Goal: Transaction & Acquisition: Obtain resource

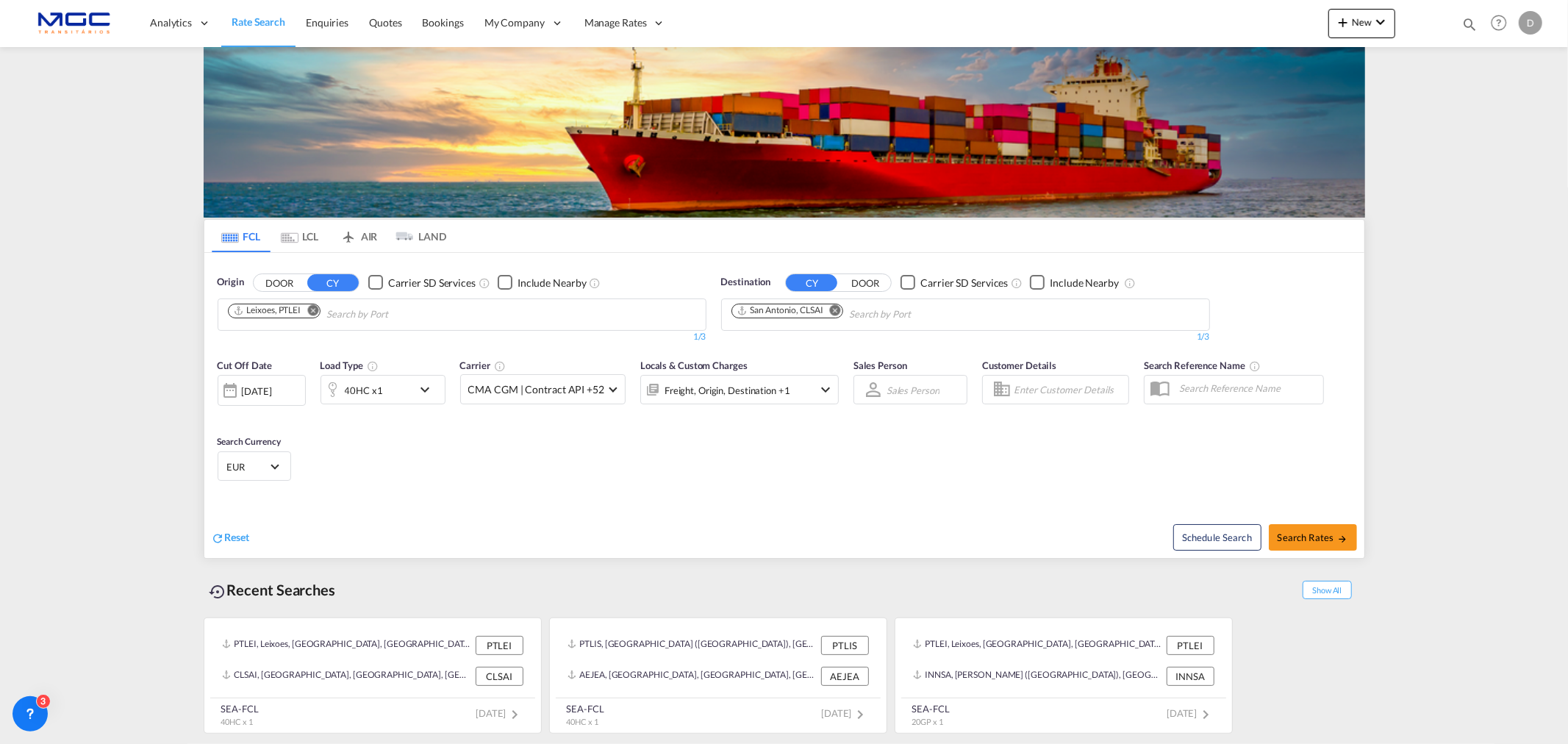
click at [837, 309] on md-icon "Remove" at bounding box center [835, 310] width 11 height 11
click at [840, 311] on body "Analytics Reports Dashboard Rate Search Enquiries Quotes Bookings" at bounding box center [784, 372] width 1568 height 744
type input "acajutla"
click at [832, 356] on div "Acajutla El Salvador SVAQJ" at bounding box center [845, 348] width 279 height 44
drag, startPoint x: 495, startPoint y: 495, endPoint x: 483, endPoint y: 493, distance: 12.2
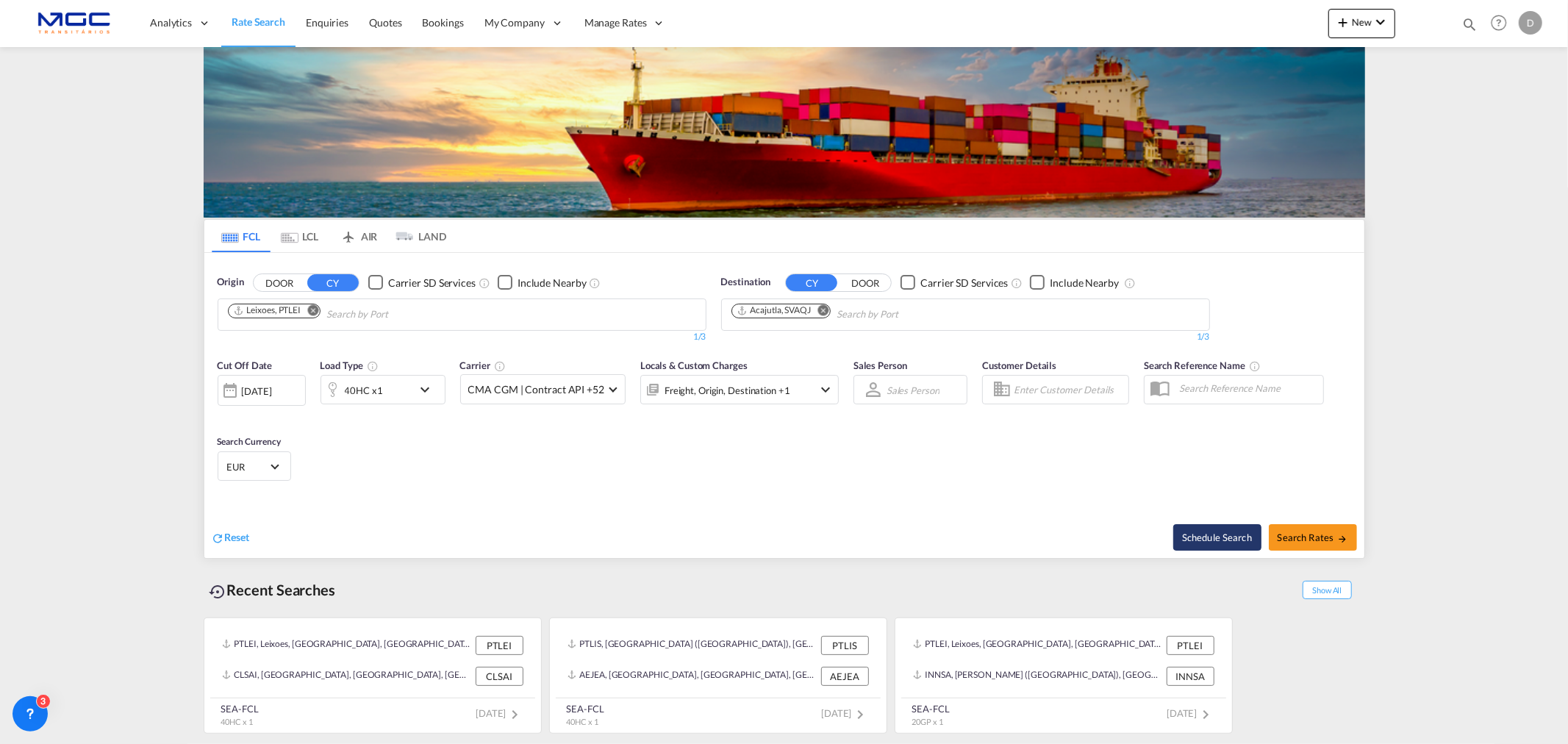
drag, startPoint x: 438, startPoint y: 473, endPoint x: 1207, endPoint y: 547, distance: 772.6
click at [481, 466] on div "Cut Off Date 06 Oct 2025 06/10/2025 Load Type 40HC x1 Carrier CMA CGM | Contrac…" at bounding box center [784, 422] width 1160 height 143
click at [1304, 533] on span "Search Rates" at bounding box center [1313, 537] width 70 height 12
type input "PTLEI to SVAQJ / 6 Oct 2025"
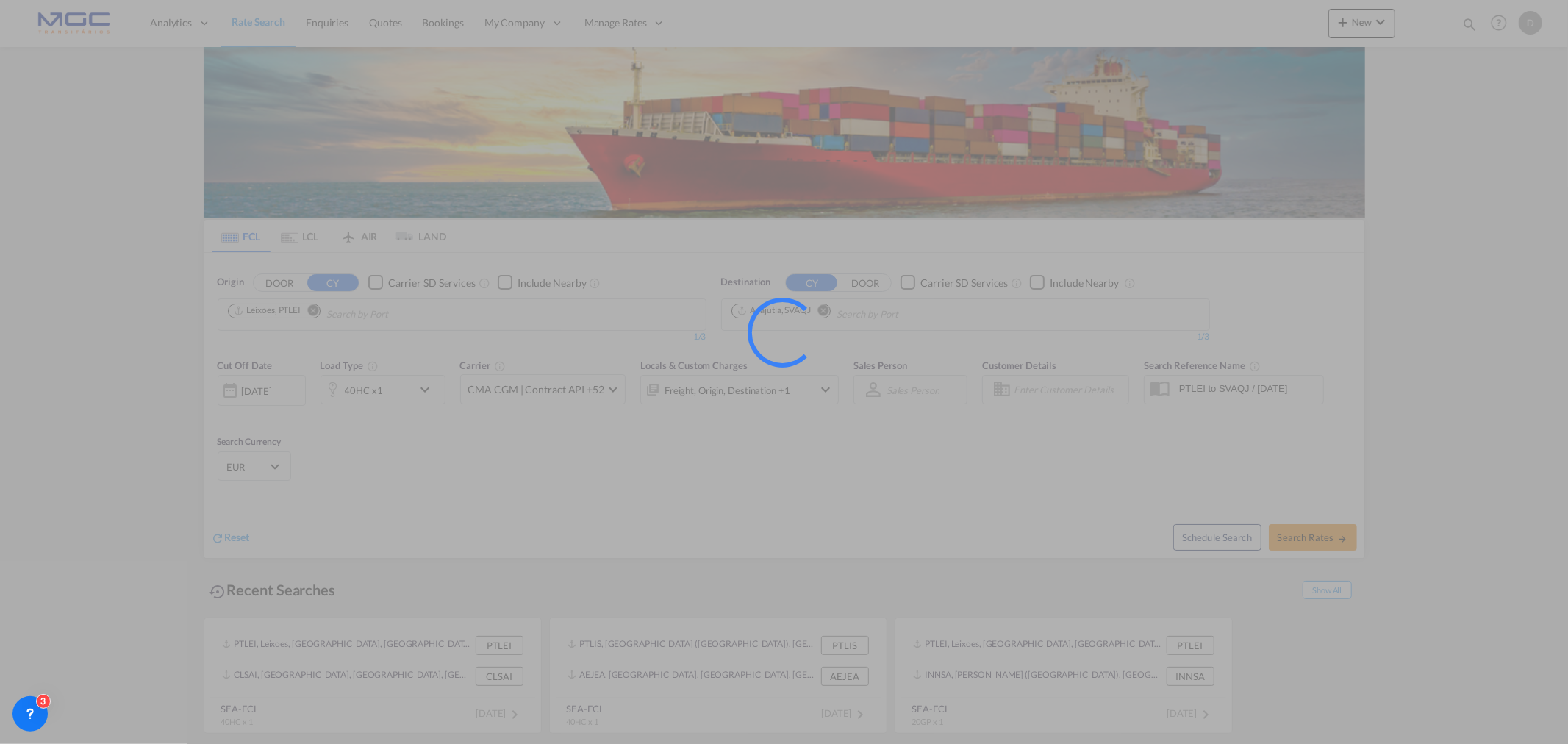
click at [665, 476] on div at bounding box center [784, 372] width 1568 height 744
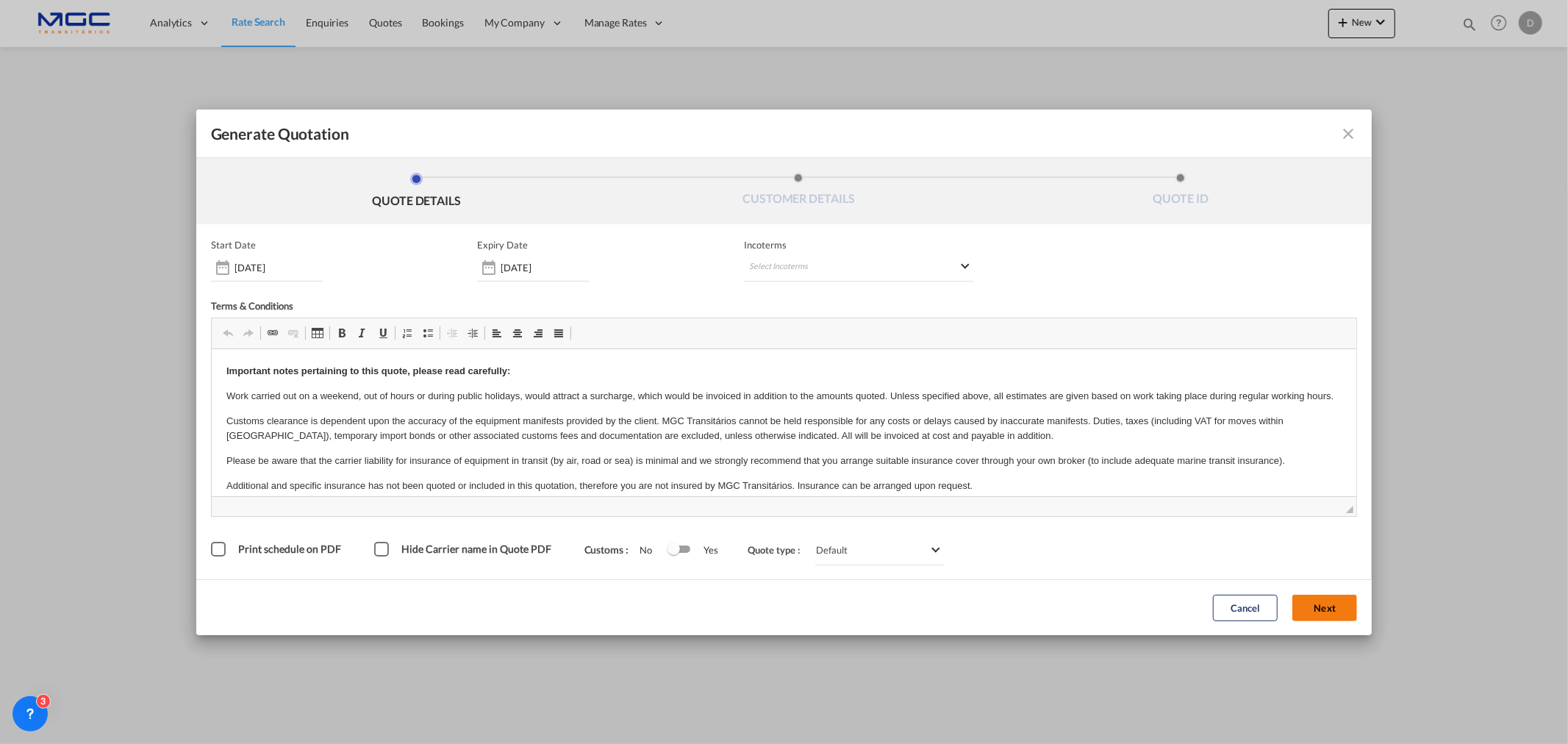
click at [1315, 595] on button "Next" at bounding box center [1324, 608] width 65 height 27
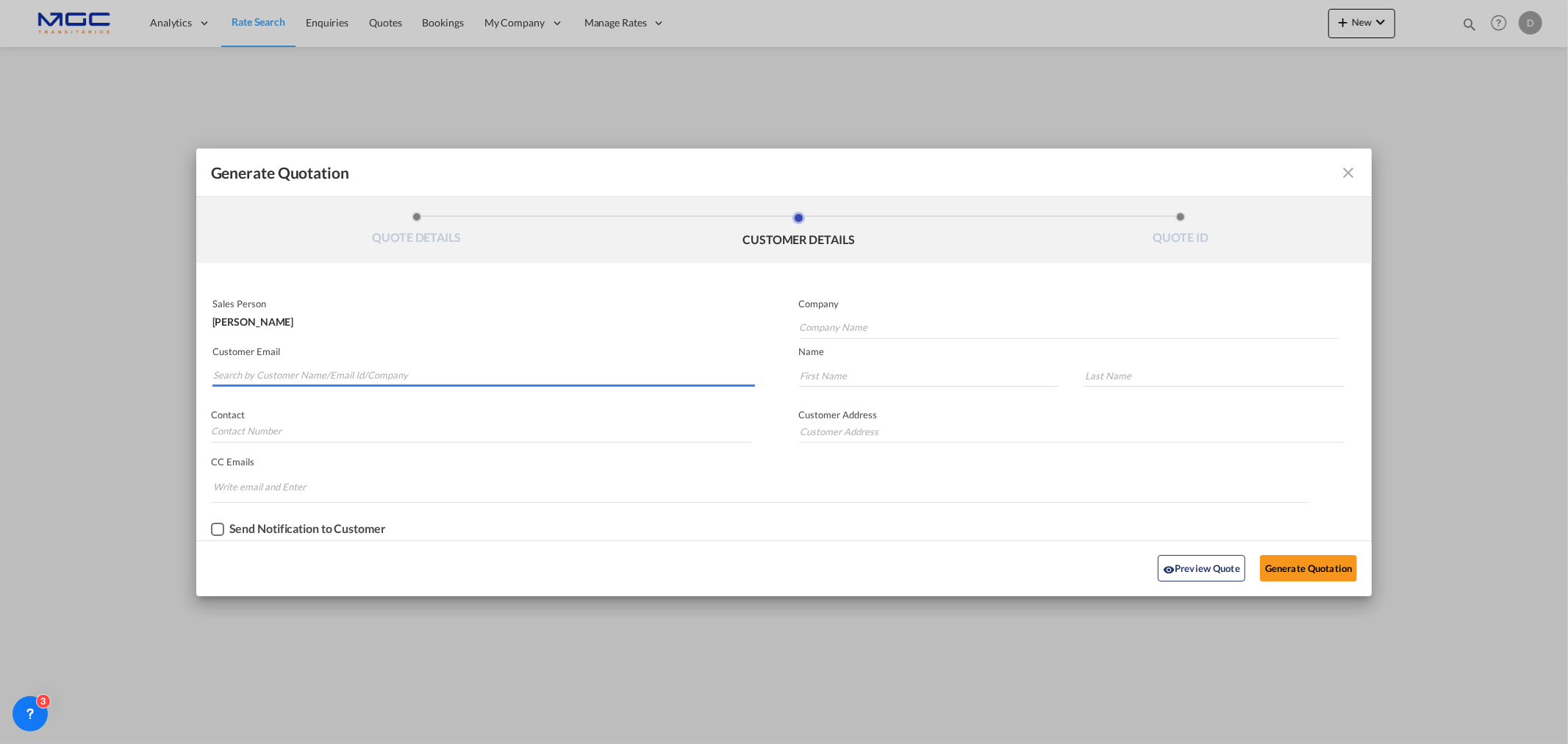
click at [289, 370] on input "Search by Customer Name/Email Id/Company" at bounding box center [484, 376] width 542 height 22
click at [307, 379] on input "Search by Customer Name/Email Id/Company" at bounding box center [484, 376] width 542 height 22
paste input "hary.tjahyadi@dextransgroup.com"
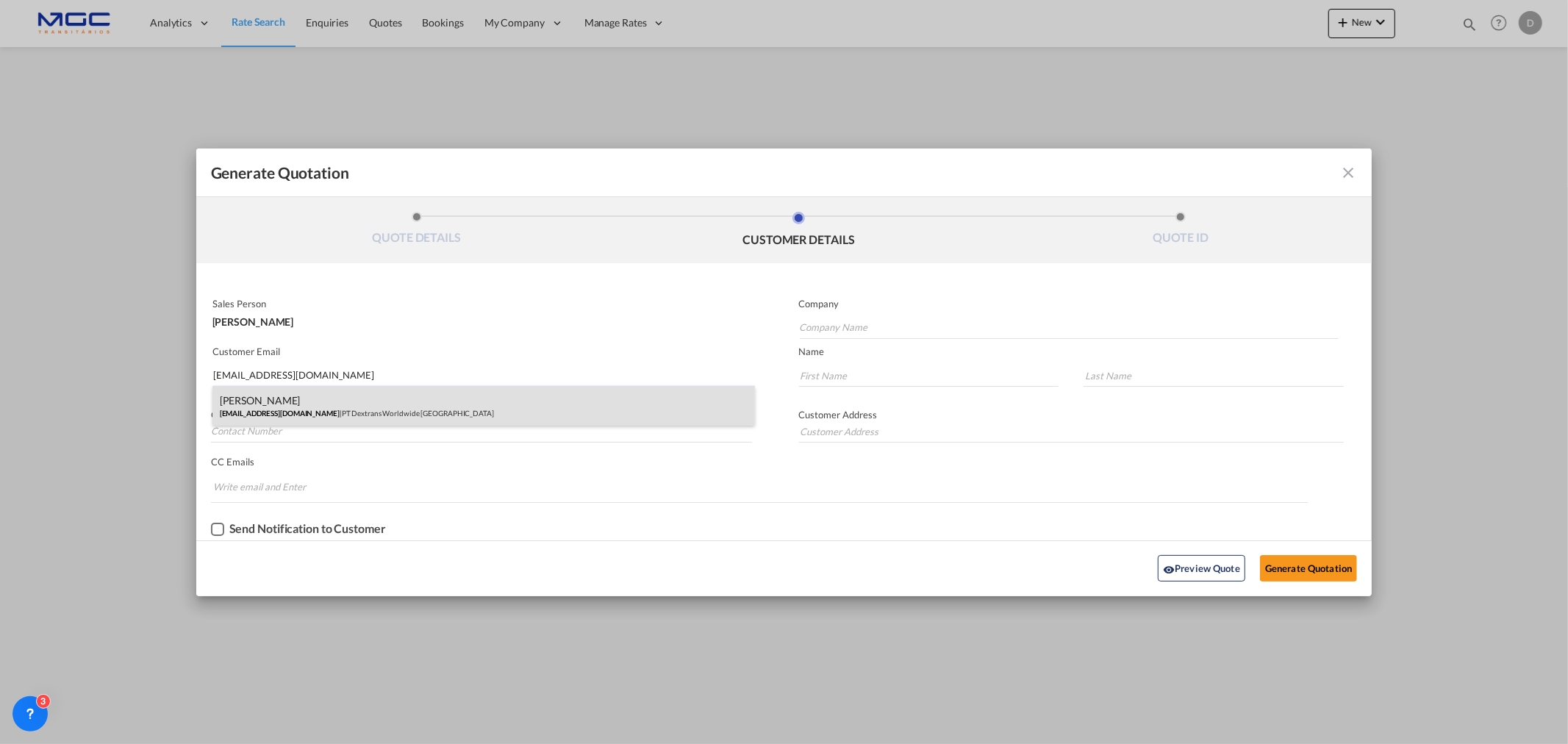
type input "hary.tjahyadi@dextransgroup.com"
drag, startPoint x: 307, startPoint y: 405, endPoint x: 443, endPoint y: 410, distance: 136.1
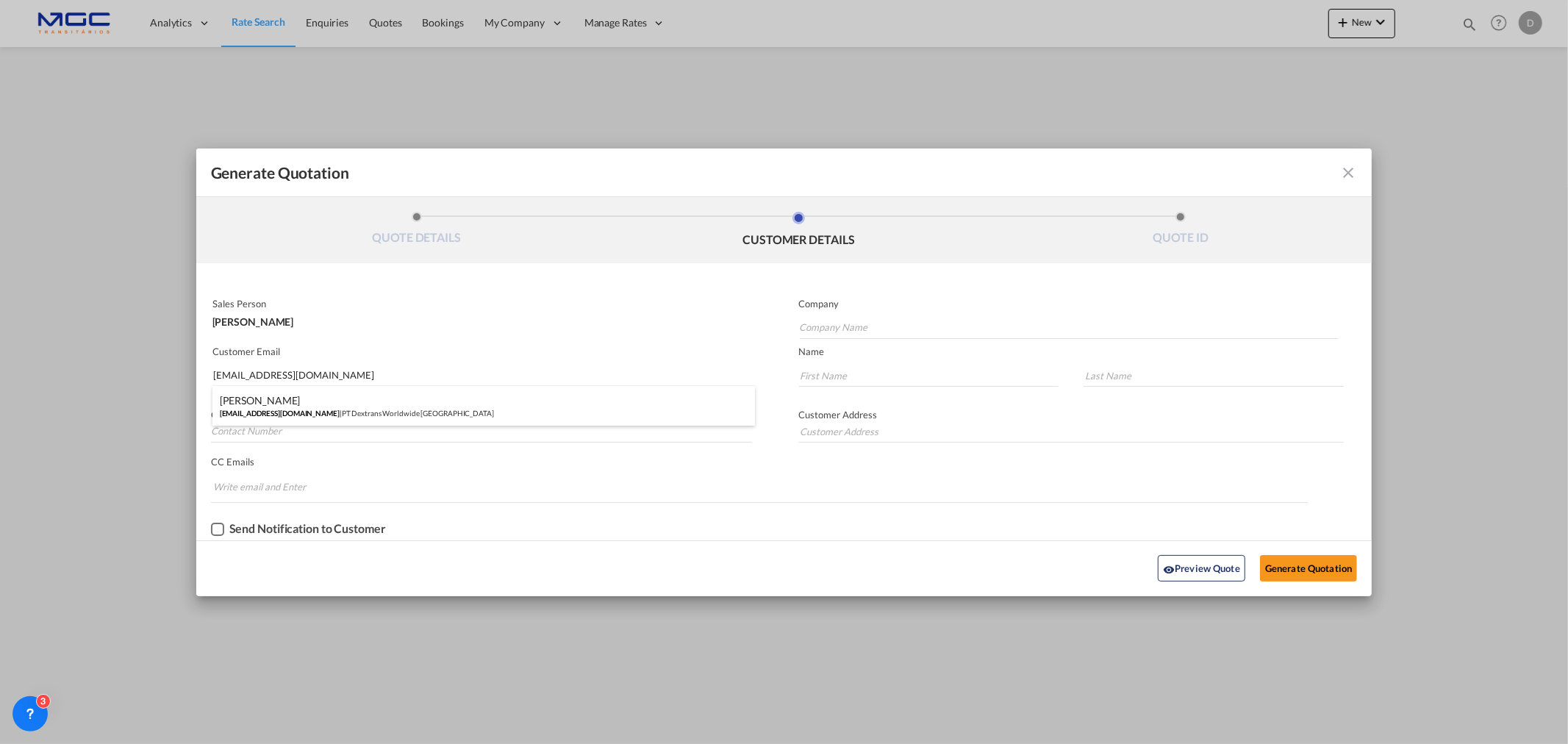
click at [307, 404] on div "Hary Tjahyadi hary.tjahyadi@dextransgroup.com | PT Dextrans Worldwide Indonesia" at bounding box center [484, 405] width 543 height 40
type input "PT Dextrans Worldwide Indonesia"
type input "Hary"
type input "Tjahyadi"
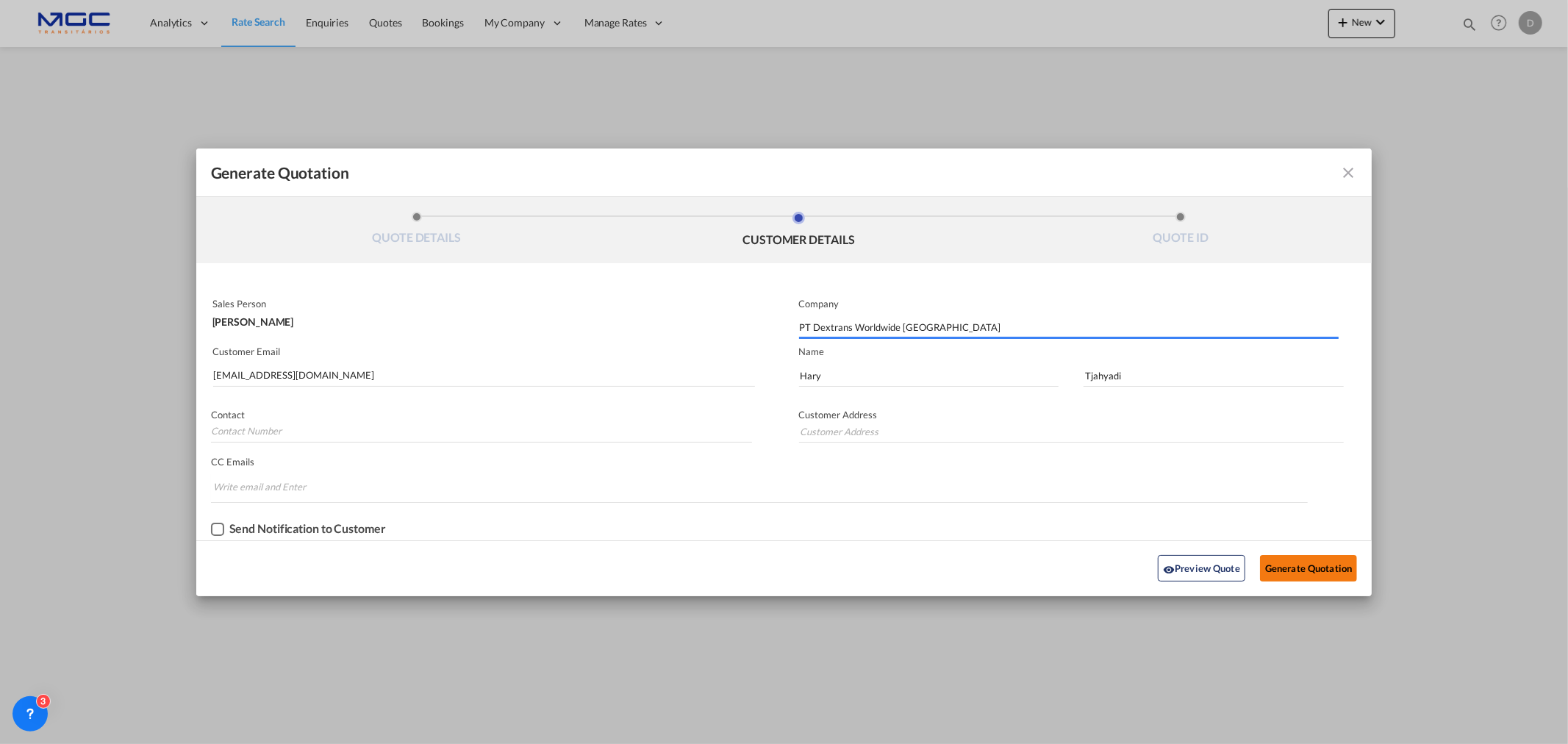
click at [1288, 562] on button "Generate Quotation" at bounding box center [1308, 569] width 97 height 27
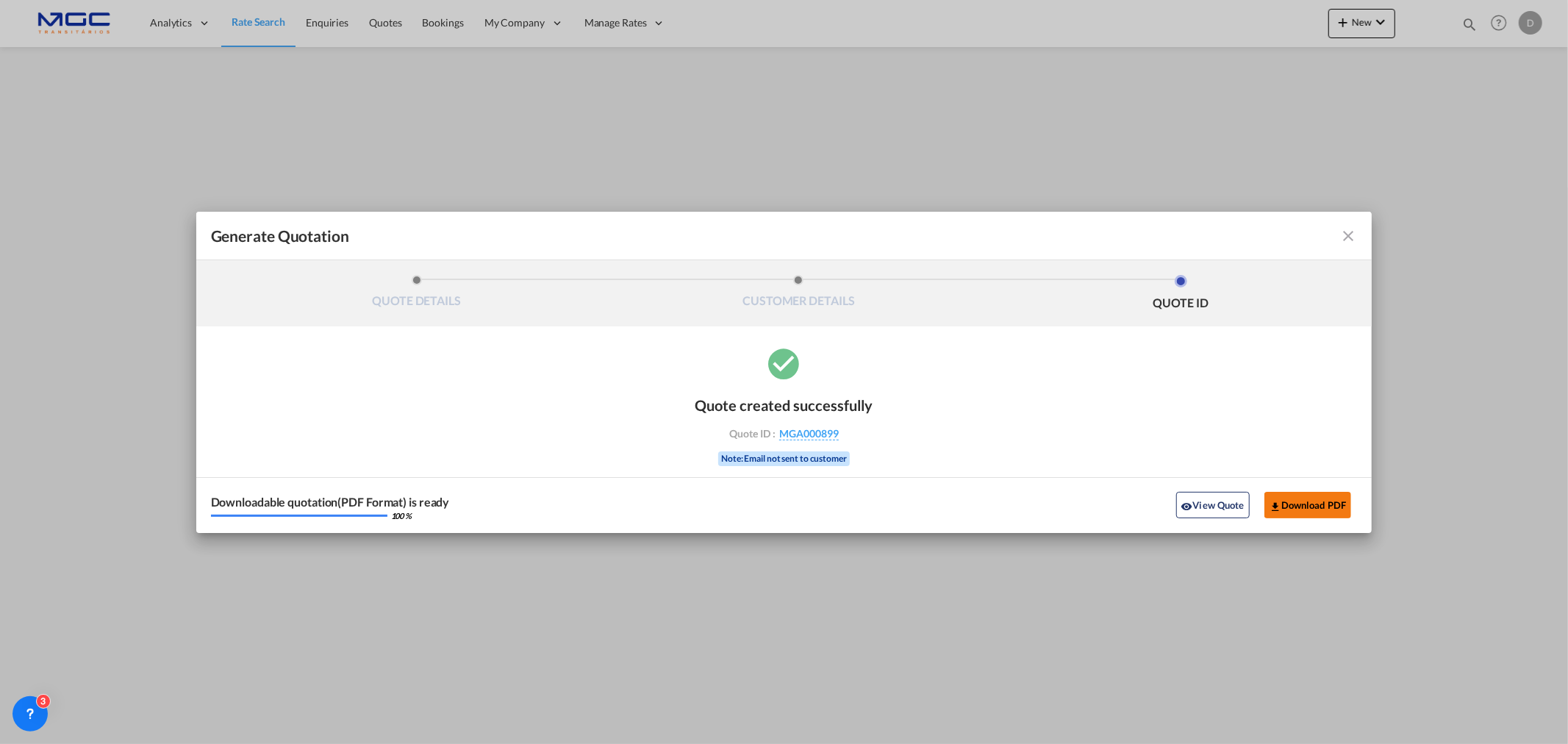
click at [1295, 505] on button "Download PDF" at bounding box center [1308, 505] width 88 height 27
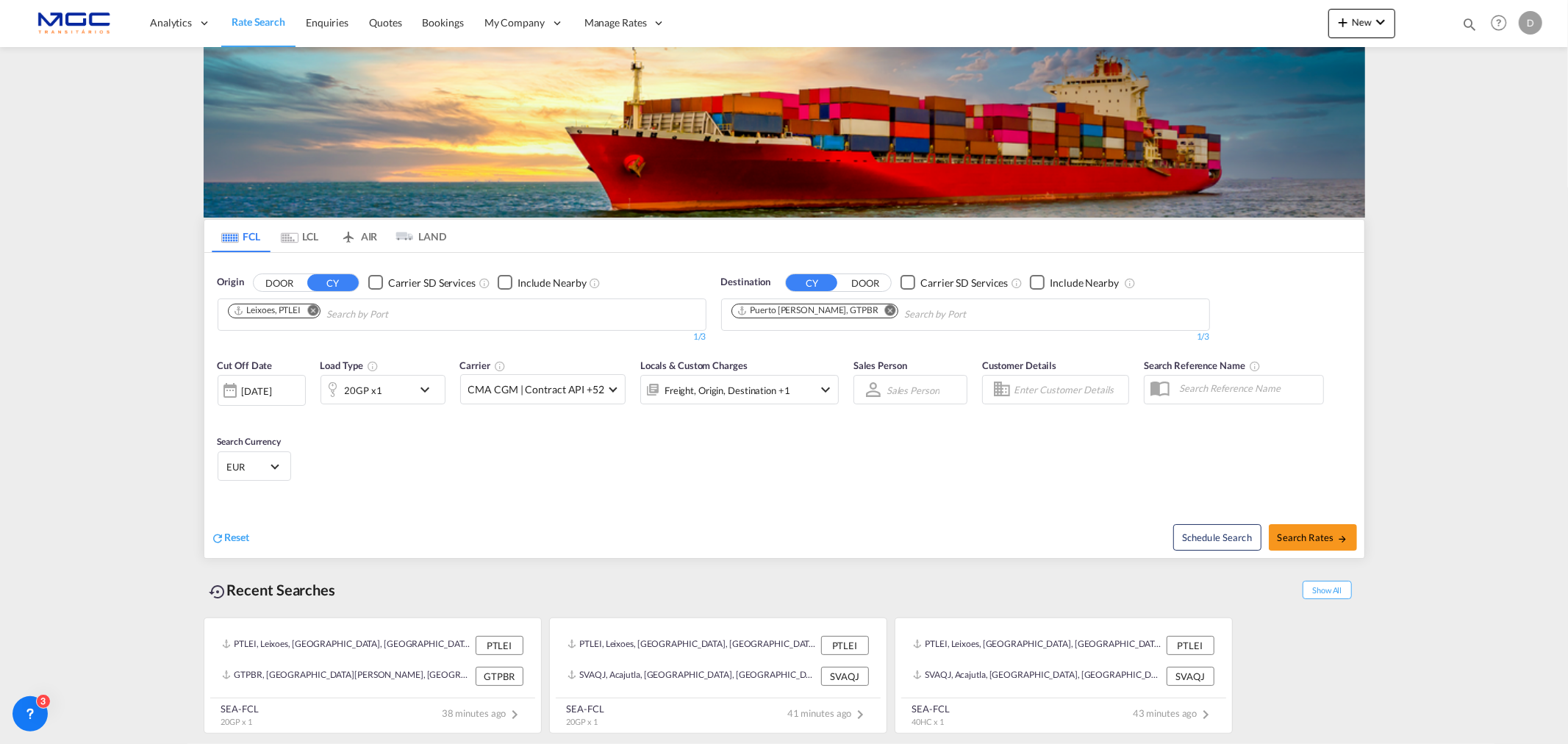
click at [885, 311] on md-icon "Remove" at bounding box center [891, 310] width 11 height 11
type input "shuwaikh"
click at [840, 353] on div "Shuwaikh [GEOGRAPHIC_DATA] KWSWK" at bounding box center [845, 348] width 279 height 44
click at [1284, 542] on span "Search Rates" at bounding box center [1313, 537] width 70 height 12
type input "PTLEI to KWSWK / [DATE]"
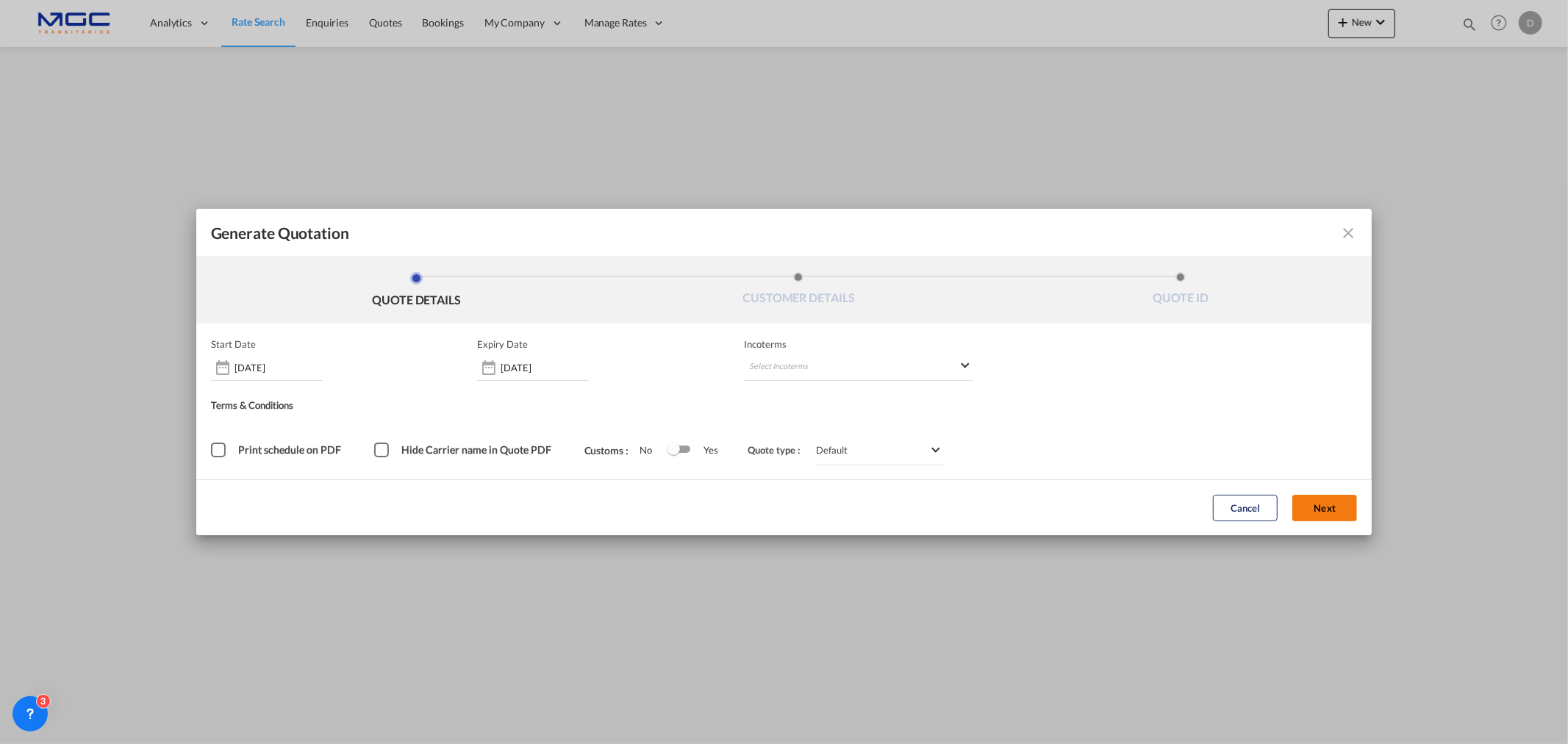
click at [1312, 509] on button "Next" at bounding box center [1324, 509] width 65 height 27
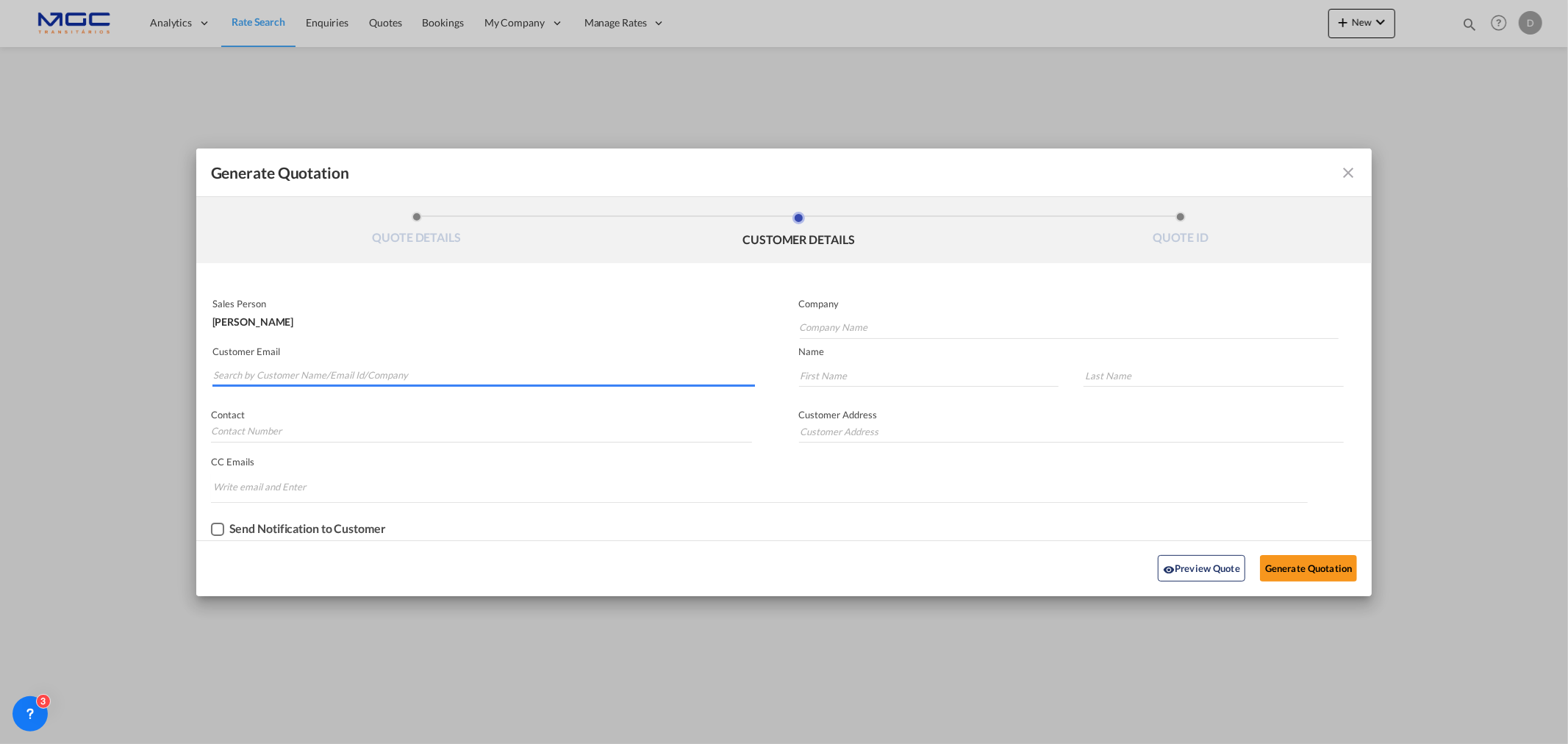
click at [240, 366] on input "Search by Customer Name/Email Id/Company" at bounding box center [484, 376] width 542 height 22
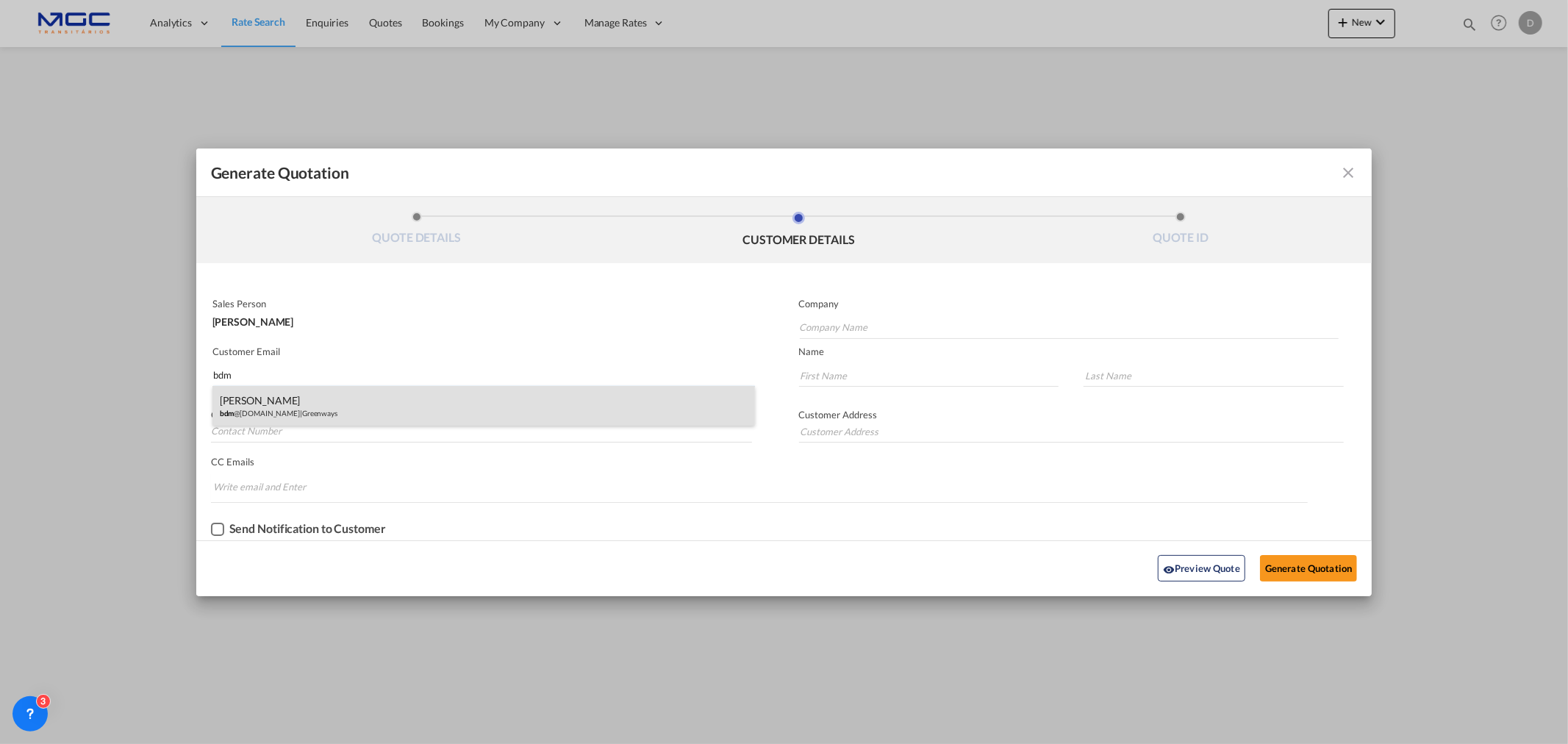
type input "bdm"
click at [285, 408] on div "[PERSON_NAME] bdm @[DOMAIN_NAME] | Greenways" at bounding box center [484, 405] width 543 height 40
type input "Greenways"
type input "[EMAIL_ADDRESS][DOMAIN_NAME]"
type input "[PERSON_NAME]"
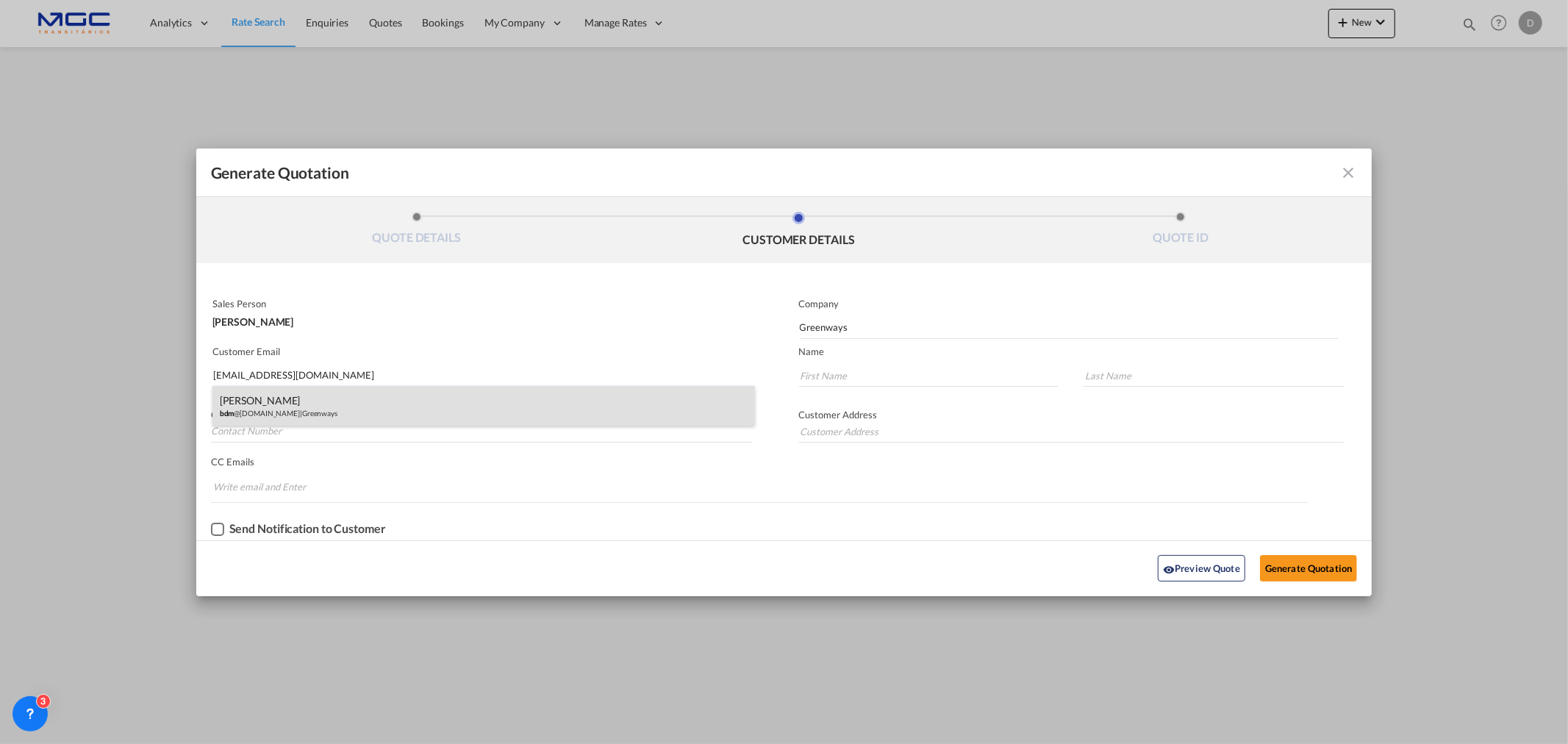
type input "Kadar"
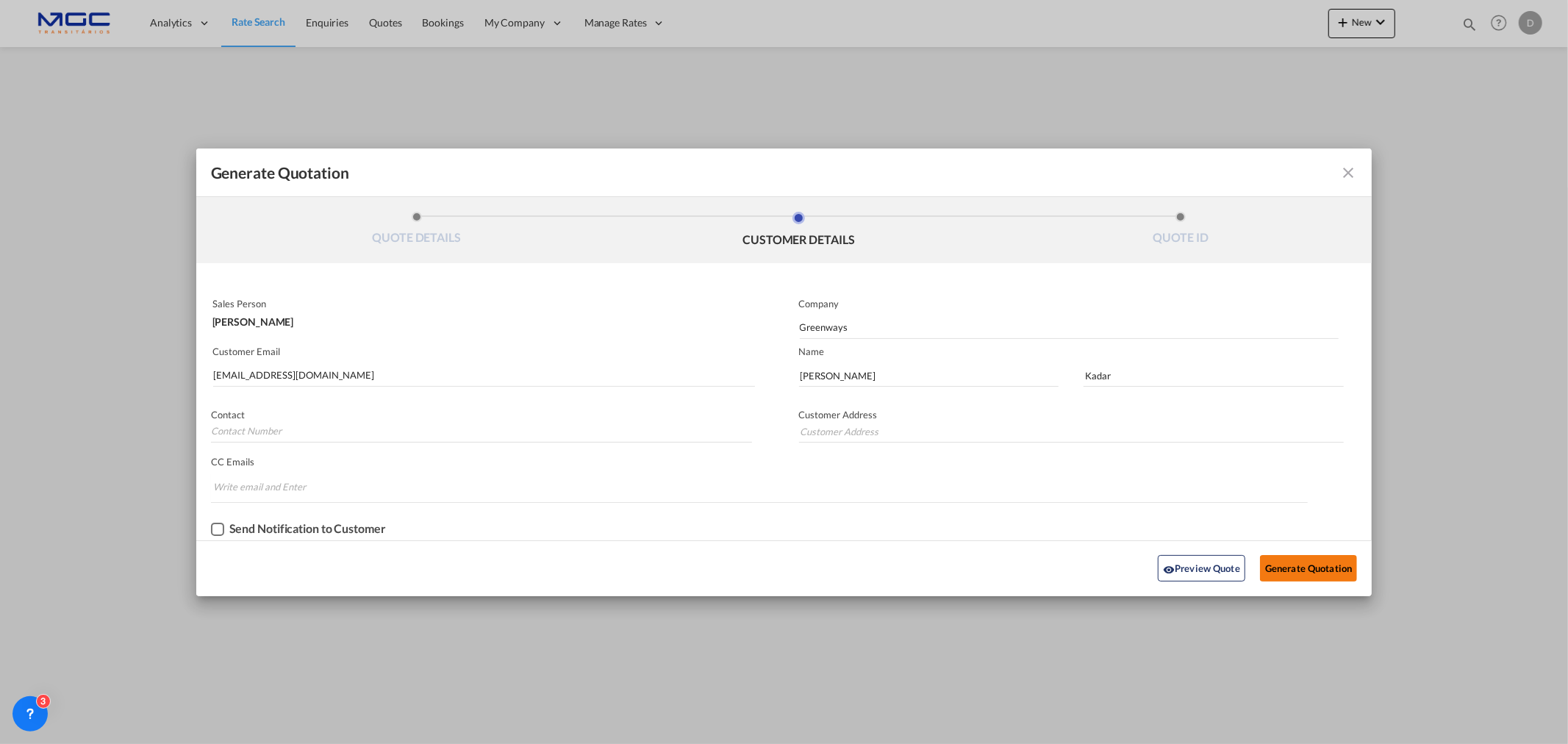
click at [1287, 565] on button "Generate Quotation" at bounding box center [1308, 569] width 97 height 27
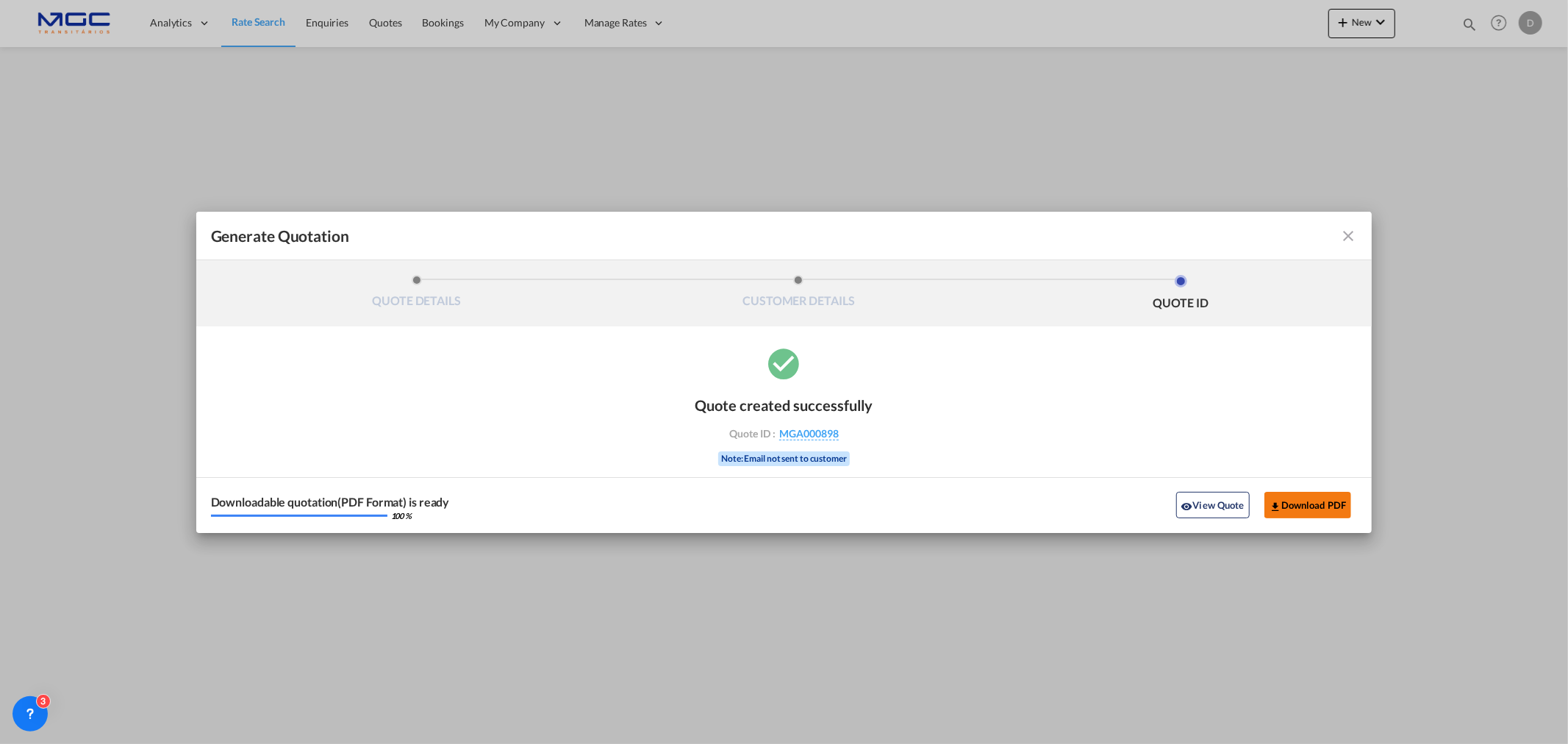
click at [1295, 502] on button "Download PDF" at bounding box center [1308, 505] width 88 height 27
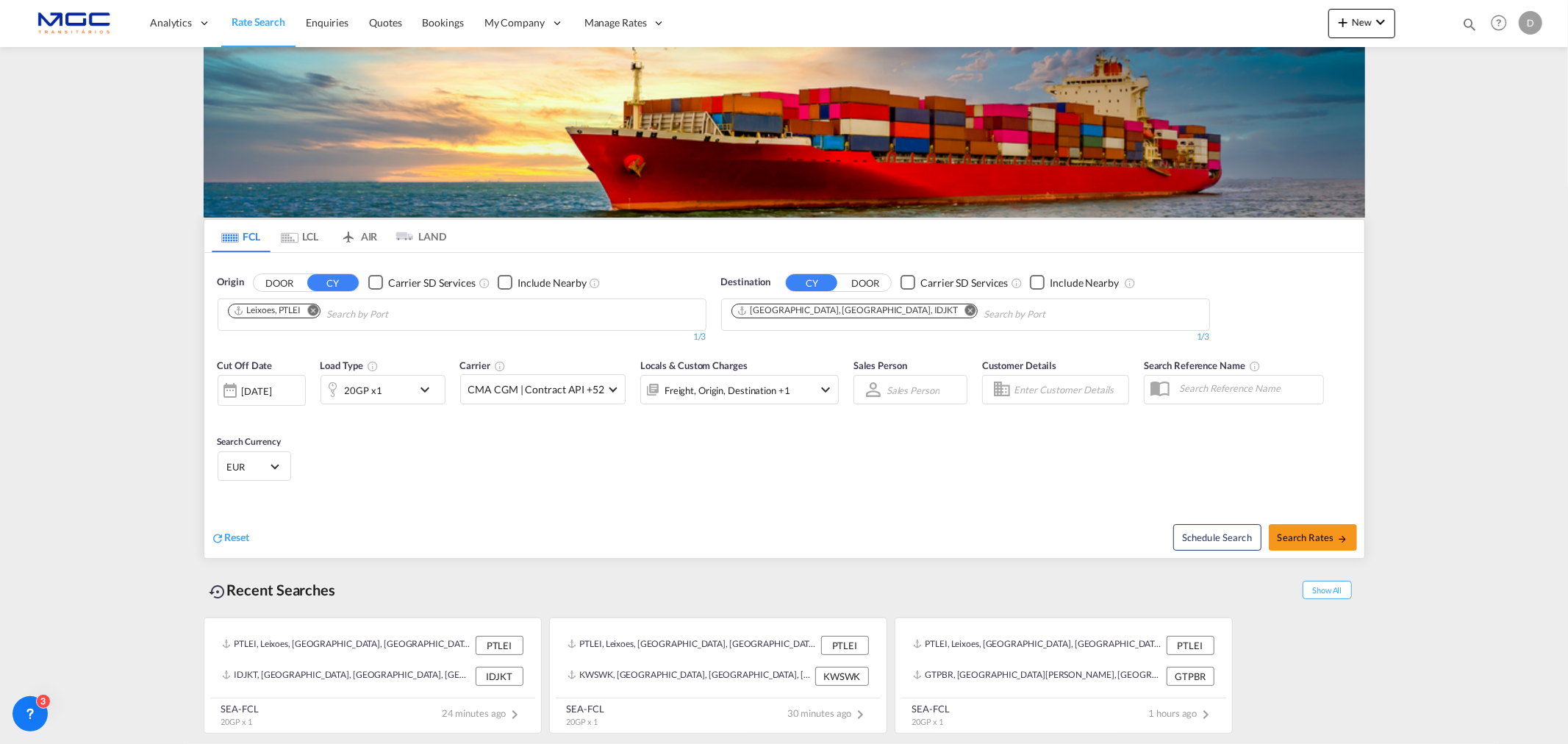
click at [964, 311] on md-icon "Remove" at bounding box center [970, 310] width 11 height 11
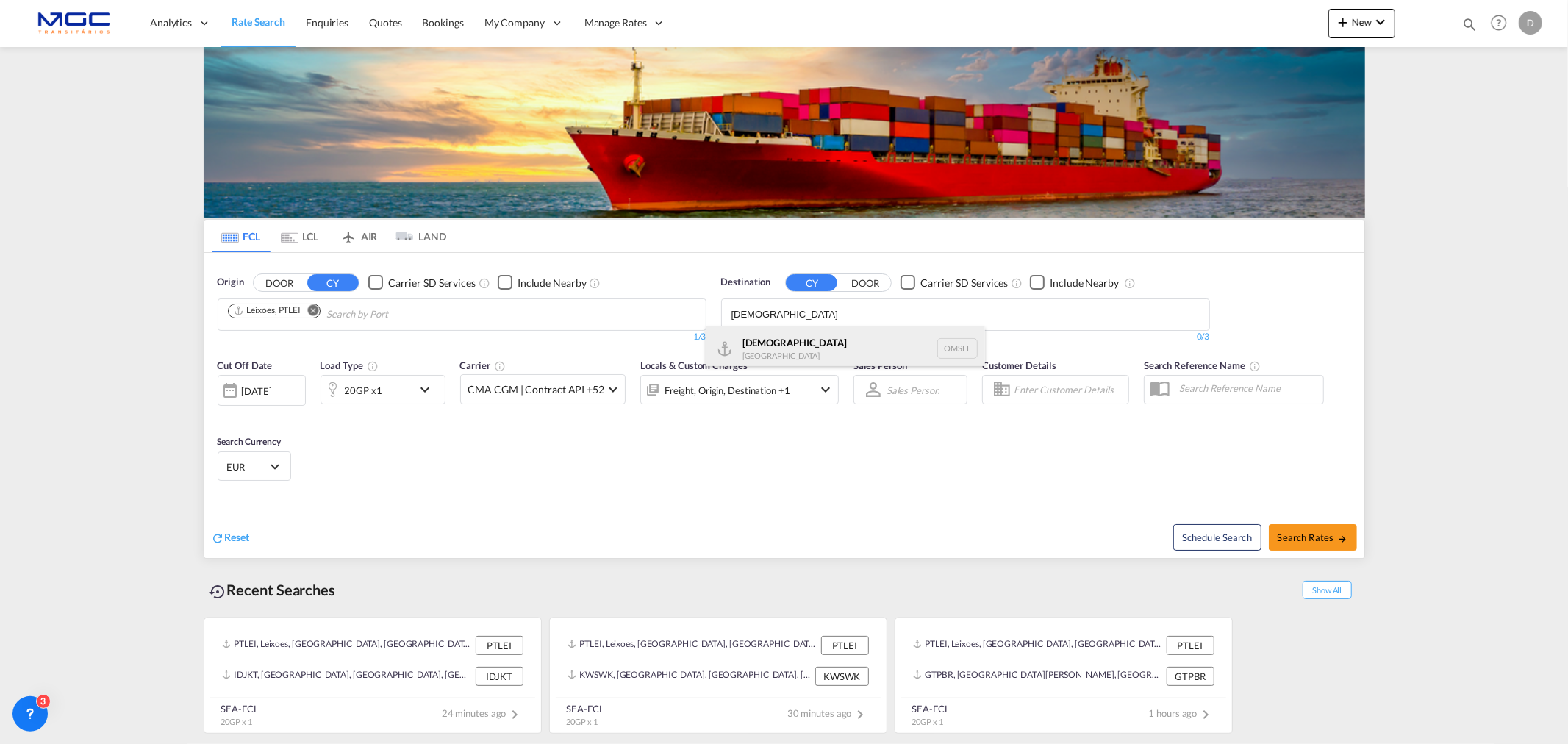
type input "salalah"
click at [851, 354] on div "Salalah Oman OMSLL" at bounding box center [845, 348] width 279 height 44
click at [381, 385] on div "20GP x1" at bounding box center [367, 390] width 91 height 30
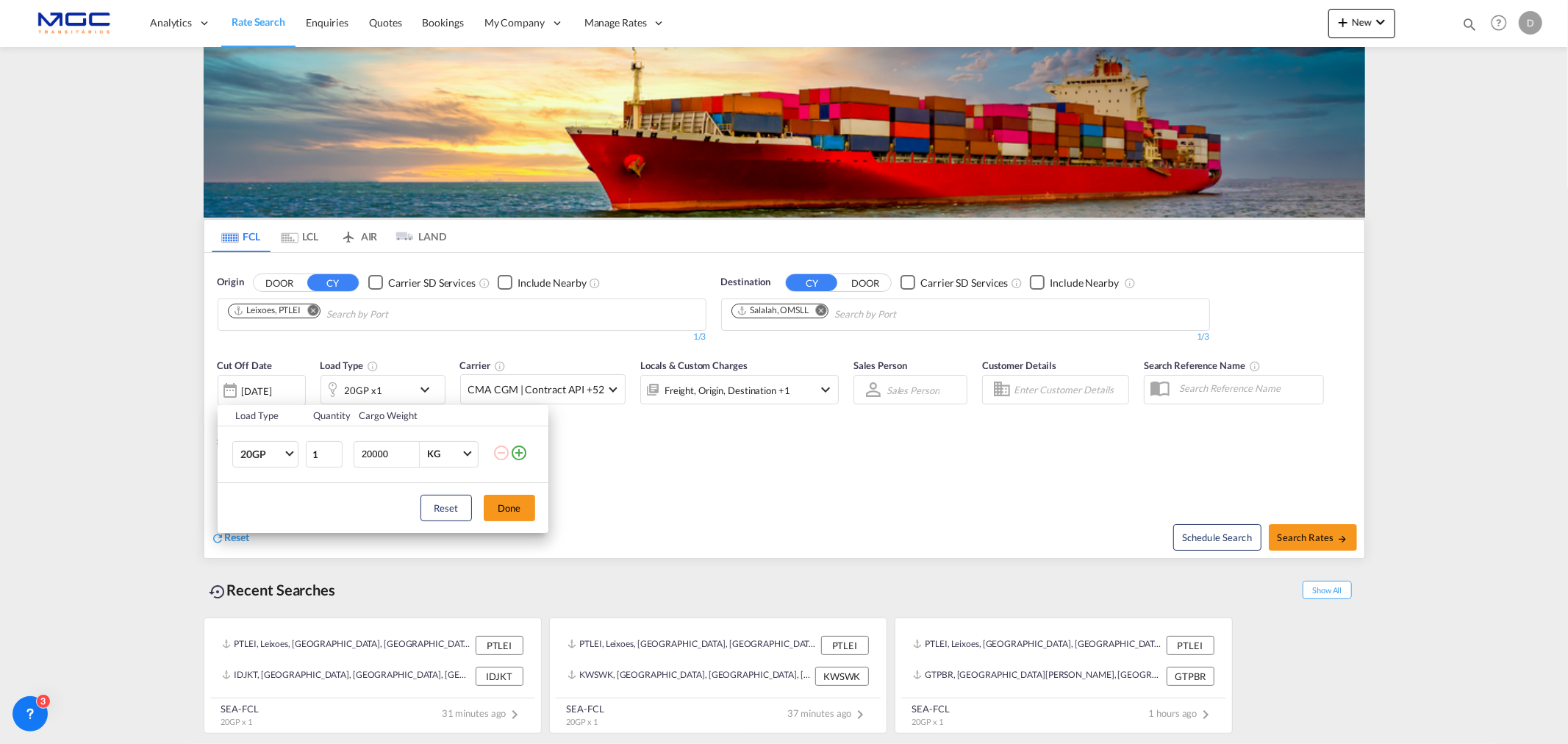
click at [524, 451] on md-icon "icon-plus-circle-outline" at bounding box center [518, 453] width 18 height 18
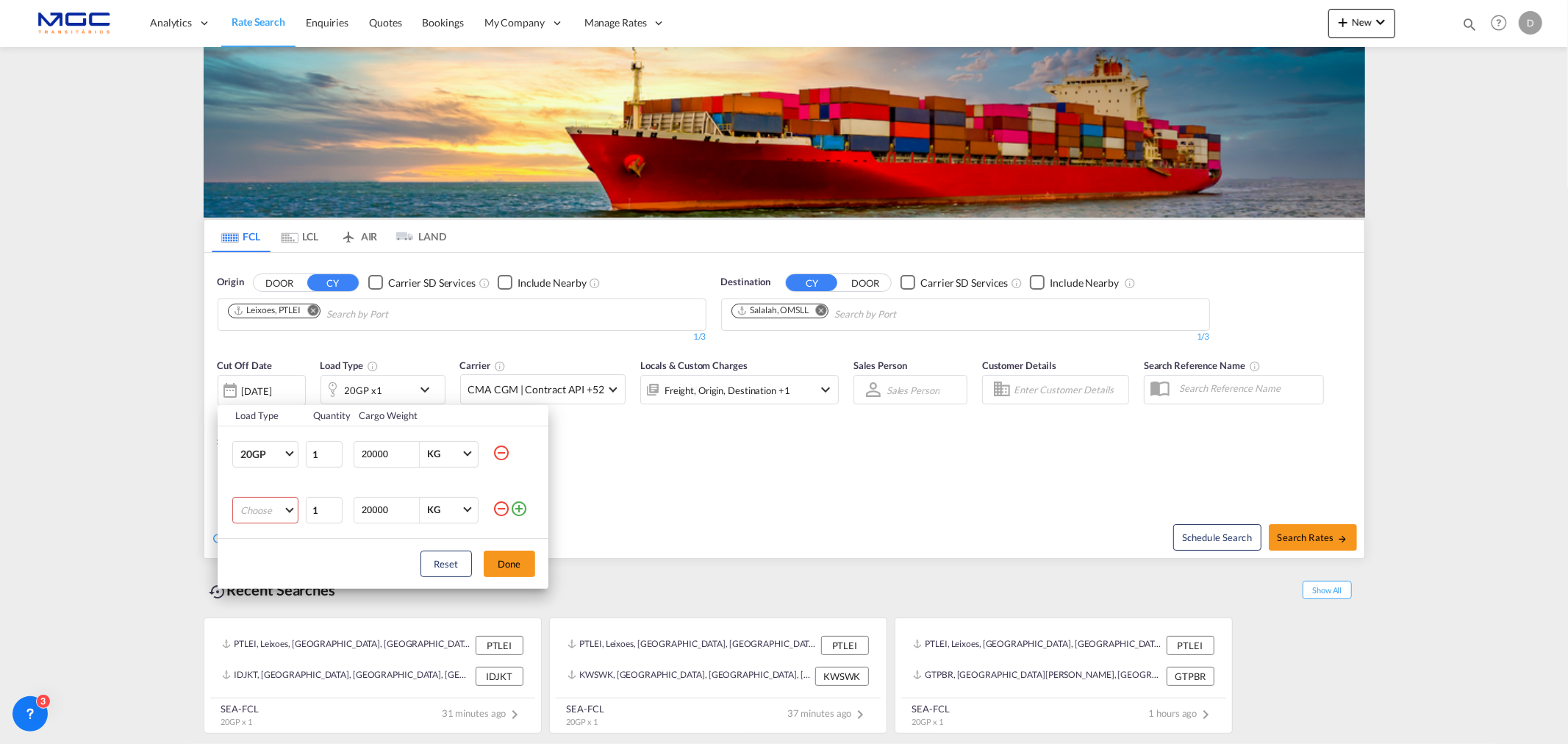
click at [280, 517] on md-select "Choose 20GP 40GP 40HC 45HC 20RE 40RE 40HR 20OT 40OT 20FR 40FR 40NR 20NR 45S 20T…" at bounding box center [265, 510] width 66 height 27
drag, startPoint x: 278, startPoint y: 578, endPoint x: 457, endPoint y: 572, distance: 179.1
click at [278, 575] on md-option "40HC" at bounding box center [278, 580] width 100 height 35
click at [522, 562] on button "Done" at bounding box center [509, 564] width 52 height 27
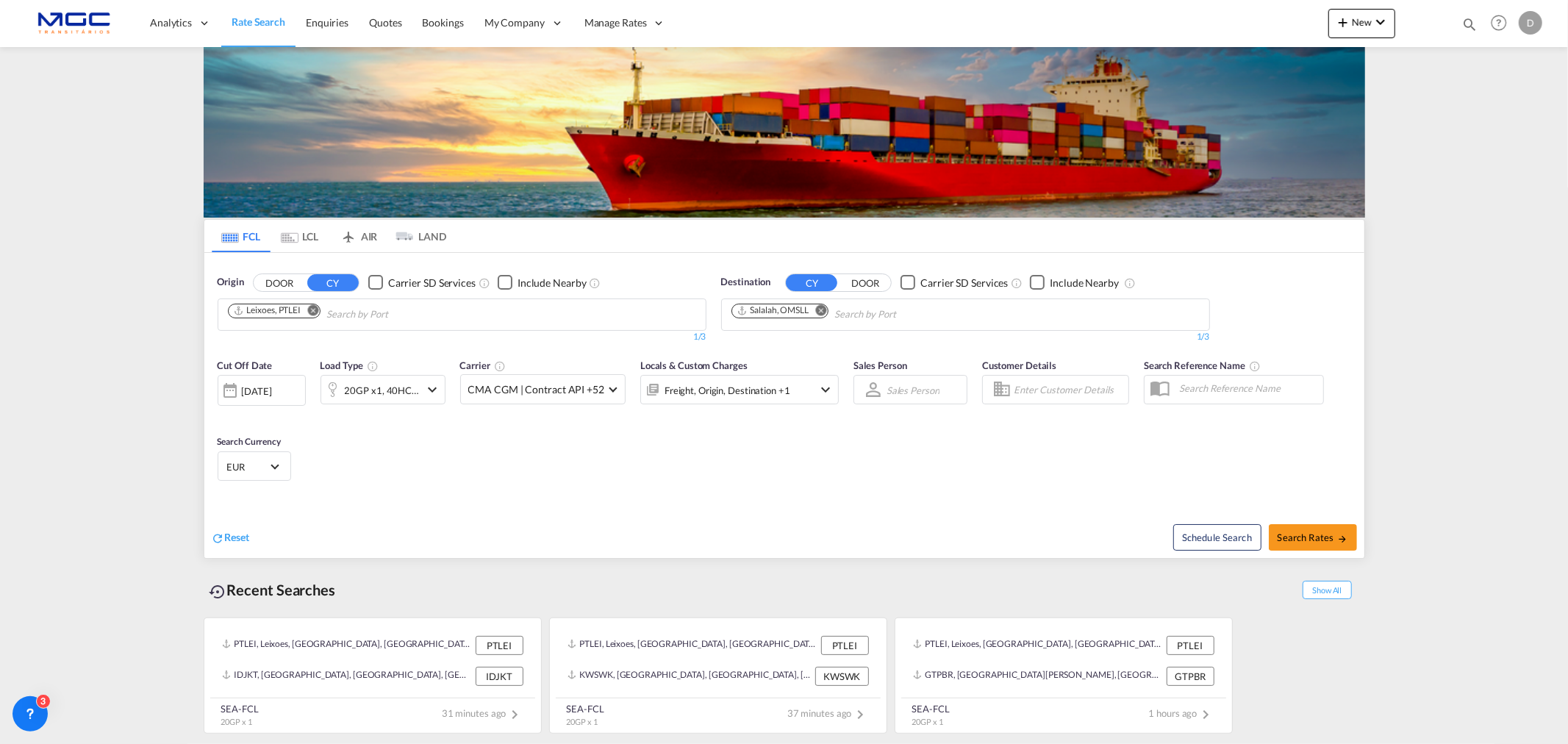
click at [1369, 540] on md-content "Analytics Reports Dashboard Rate Search Enquiries Quotes Bookings" at bounding box center [784, 372] width 1568 height 744
click at [1319, 540] on span "Search Rates" at bounding box center [1313, 537] width 70 height 12
type input "PTLEI to OMSLL / 6 Oct 2025"
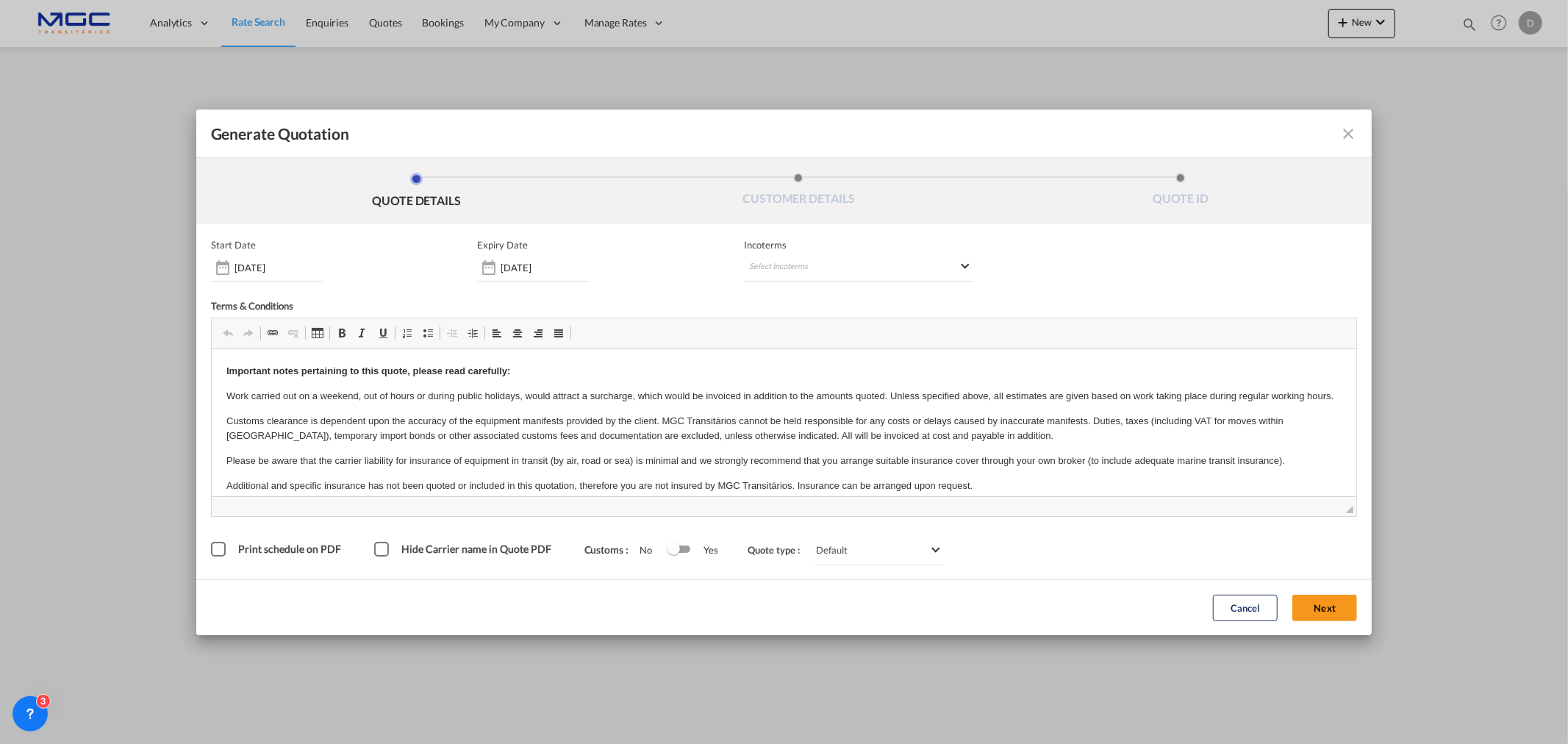
drag, startPoint x: 1351, startPoint y: 603, endPoint x: 571, endPoint y: 588, distance: 780.1
click at [1351, 603] on button "Next" at bounding box center [1324, 608] width 65 height 27
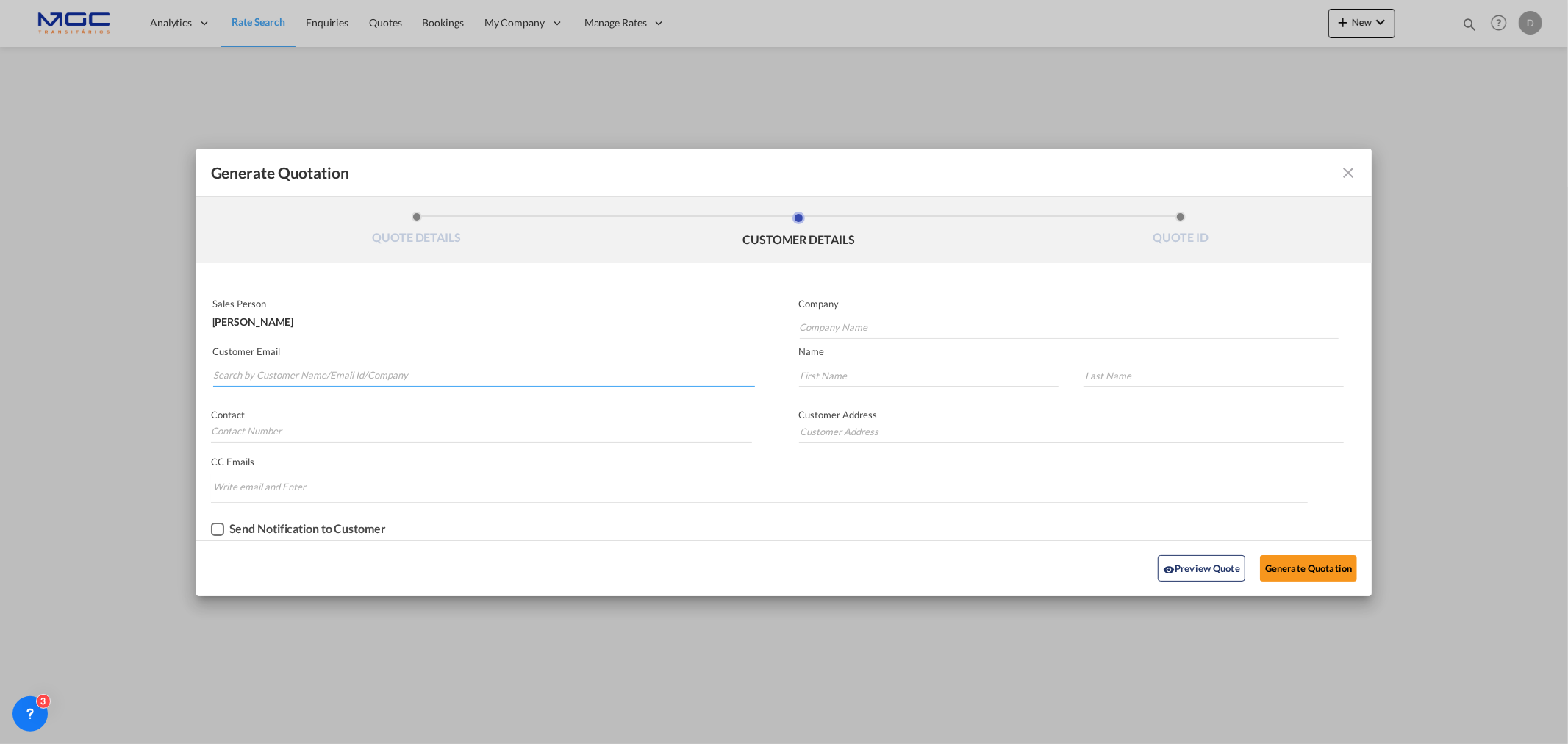
click at [248, 377] on input "Search by Customer Name/Email Id/Company" at bounding box center [484, 376] width 542 height 22
paste input "POD: Casablanca, Morocco Cargo: Machine (crane girder) Dimensions: 13.520 x 300…"
type input "POD: Casablanca, Morocco Cargo: Machine (crane girder) Dimensions: 13.520 x 300…"
drag, startPoint x: 678, startPoint y: 381, endPoint x: -174, endPoint y: 381, distance: 852.0
click at [0, 381] on html "Analytics Reports Dashboard Rate Search Enquiries Quotes" at bounding box center [784, 372] width 1568 height 744
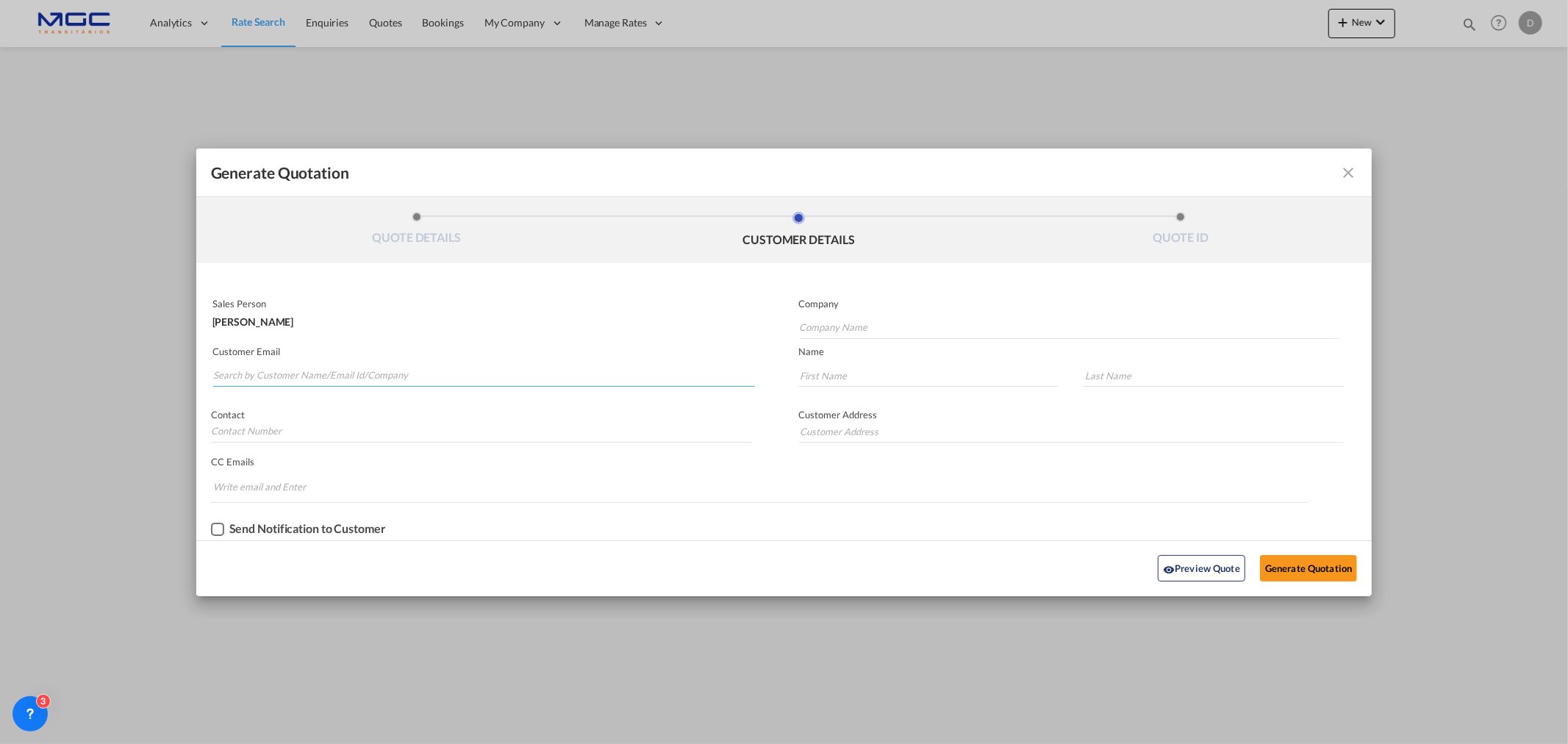
drag, startPoint x: 304, startPoint y: 363, endPoint x: 303, endPoint y: 372, distance: 9.1
click at [303, 365] on input "Search by Customer Name/Email Id/Company" at bounding box center [484, 376] width 542 height 22
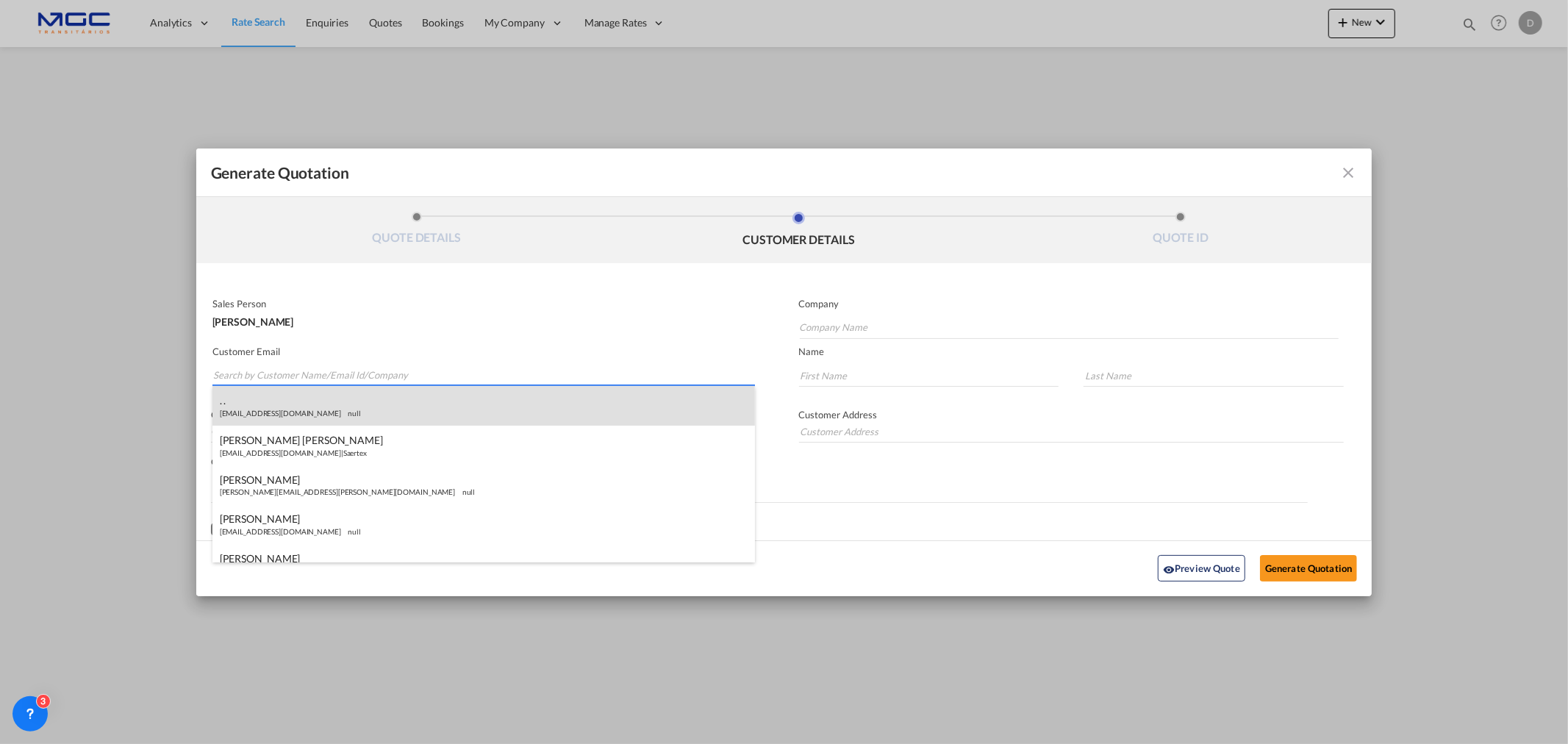
paste input "Abdelhak Ouardane <ouardane@gmrglobaltrans.com>"
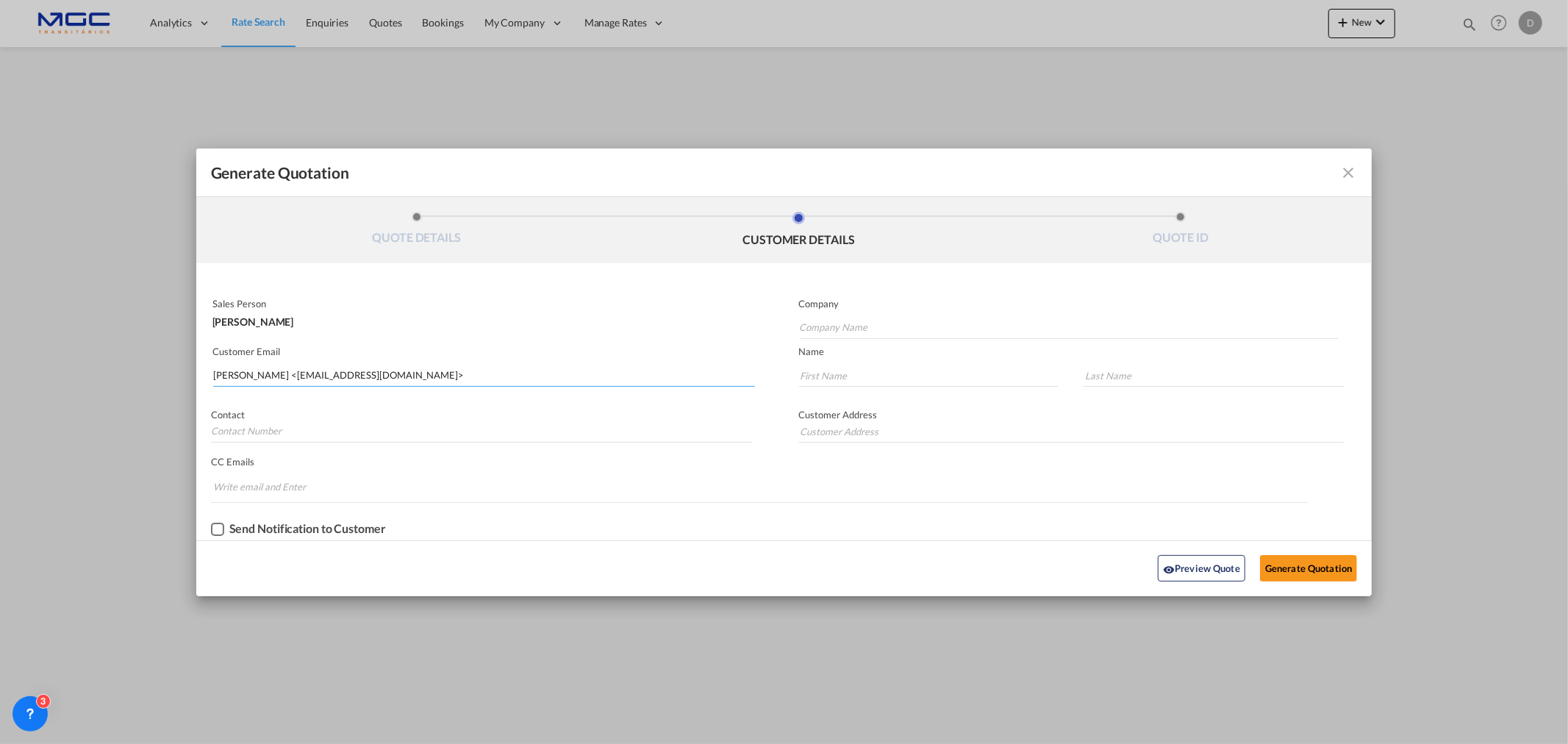
drag, startPoint x: 249, startPoint y: 372, endPoint x: 140, endPoint y: 369, distance: 109.0
click at [140, 369] on div "Generate Quotation QUOTE DETAILS CUSTOMER DETAILS QUOTE ID Start Date 06 Oct 20…" at bounding box center [784, 372] width 1568 height 744
click at [371, 373] on input "ouardane@gmrglobaltrans.com>" at bounding box center [484, 376] width 542 height 22
type input "ouardane@gmrglobaltrans.com"
click at [833, 332] on input "Company Name" at bounding box center [1069, 328] width 539 height 22
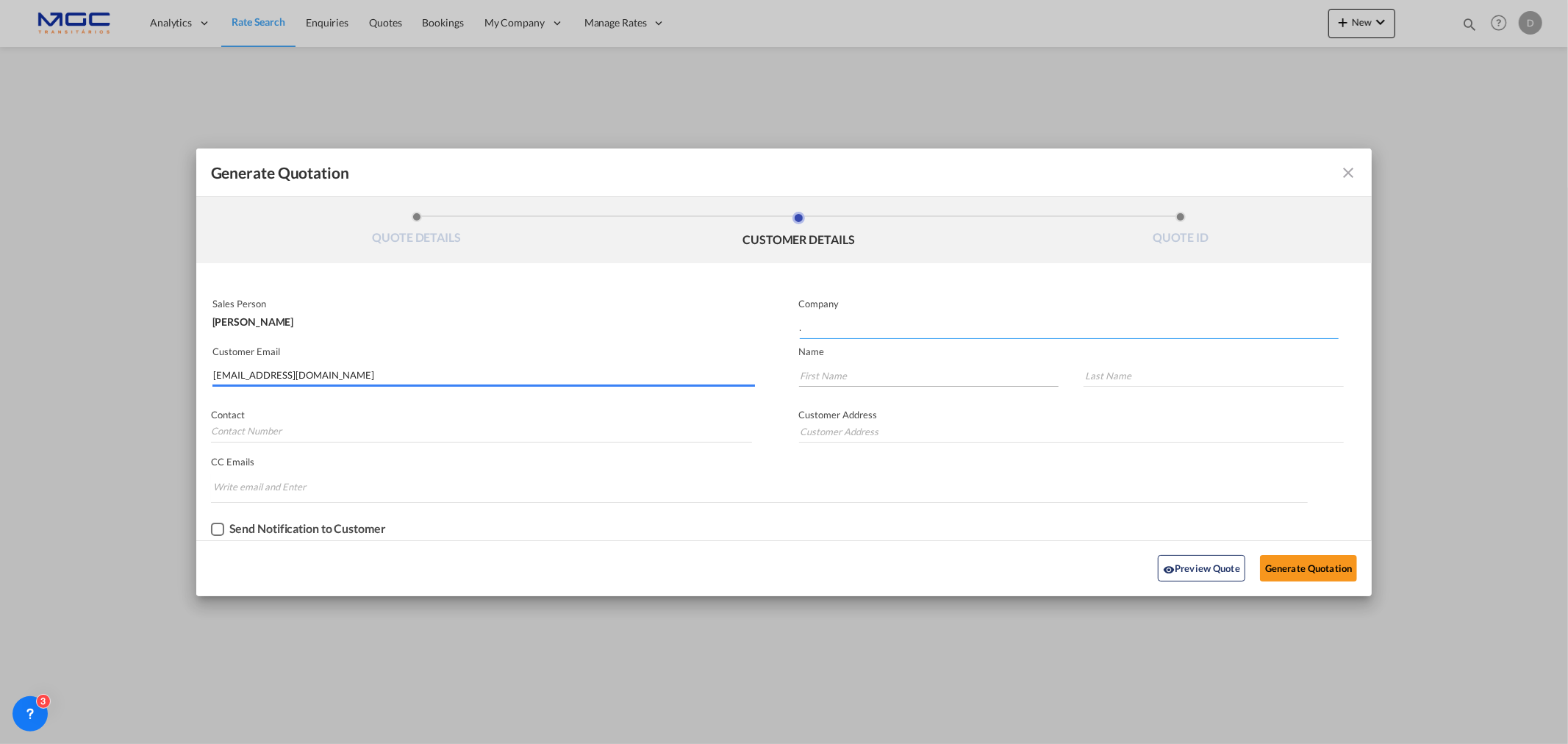
type input "."
click at [877, 377] on input "Generate QuotationQUOTE ..." at bounding box center [929, 376] width 260 height 22
type input "."
click at [1128, 379] on input "Generate QuotationQUOTE ..." at bounding box center [1213, 376] width 260 height 22
type input "."
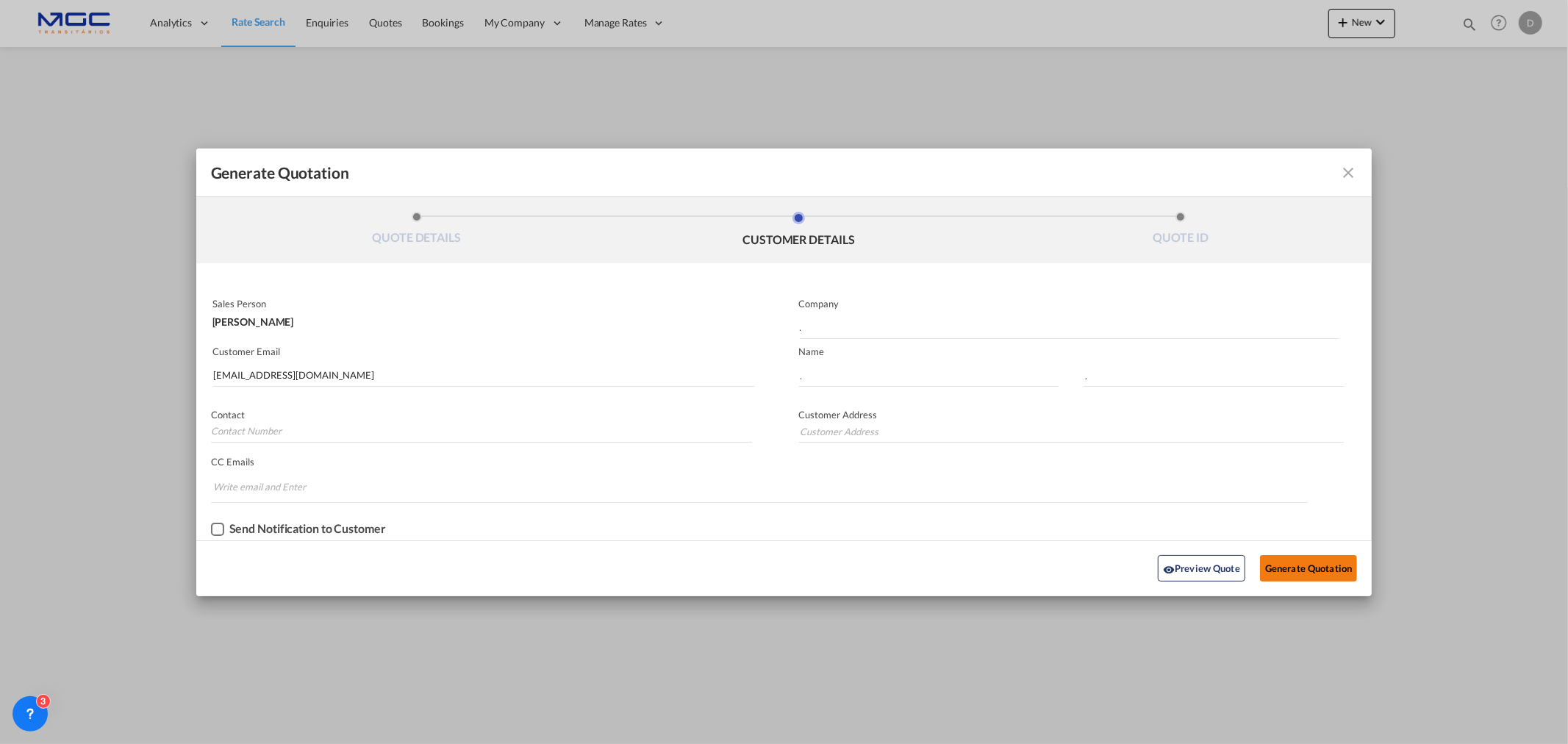
click at [1298, 559] on button "Generate Quotation" at bounding box center [1308, 569] width 97 height 27
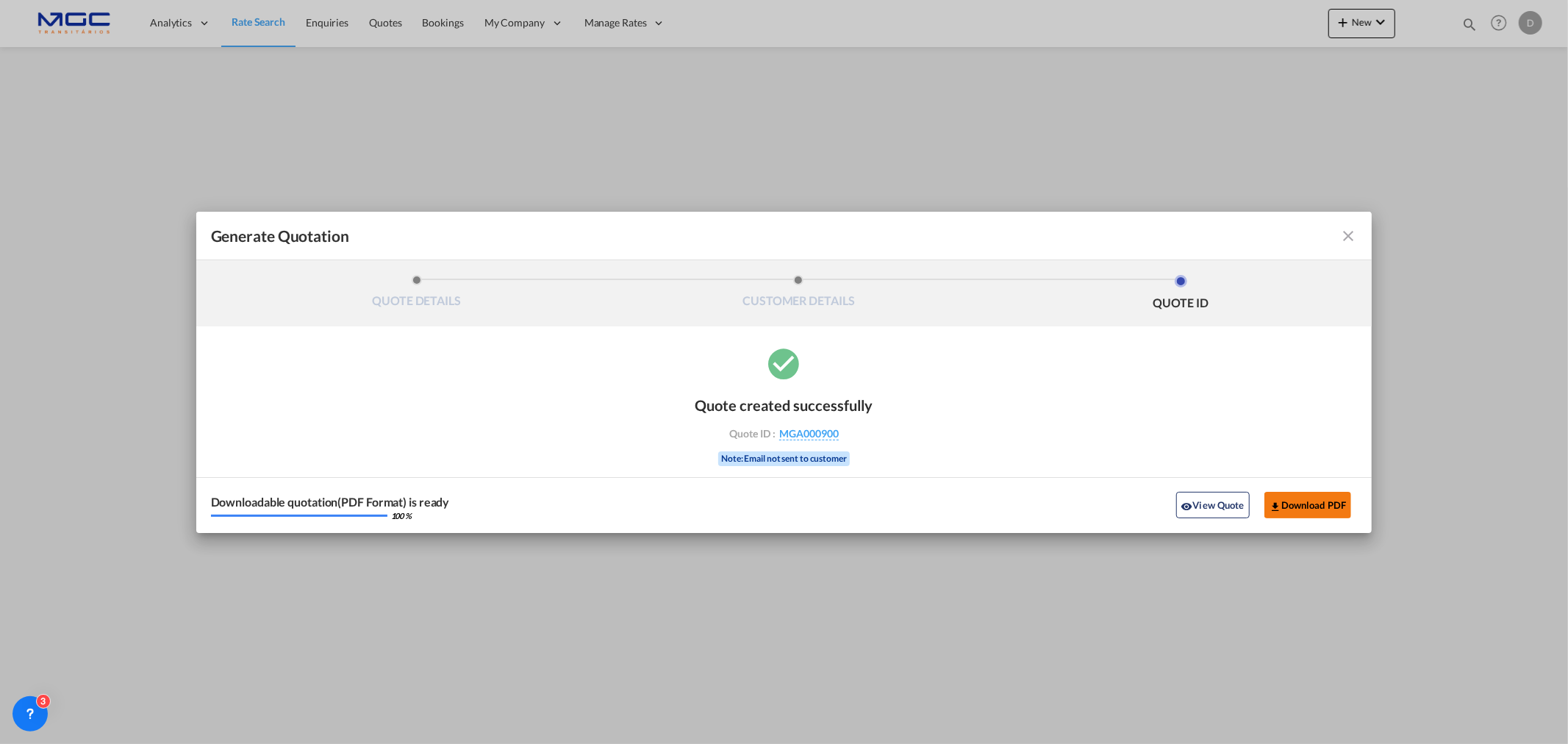
click at [1286, 503] on button "Download PDF" at bounding box center [1308, 505] width 88 height 27
